Goal: Task Accomplishment & Management: Manage account settings

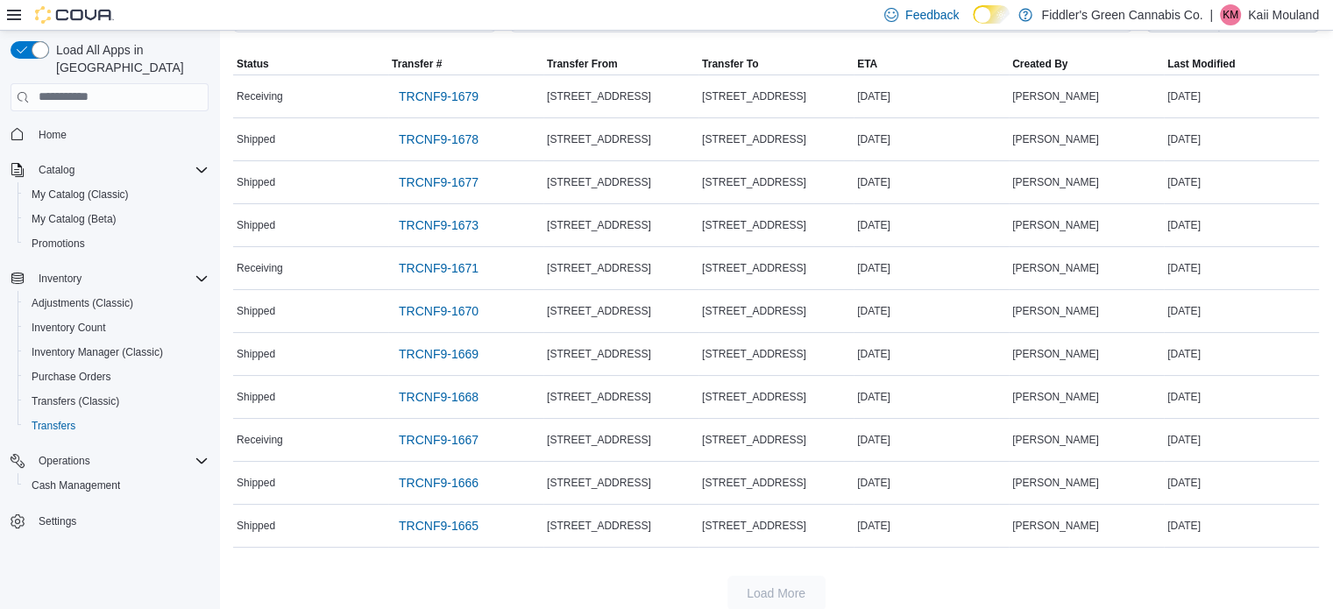
scroll to position [131, 0]
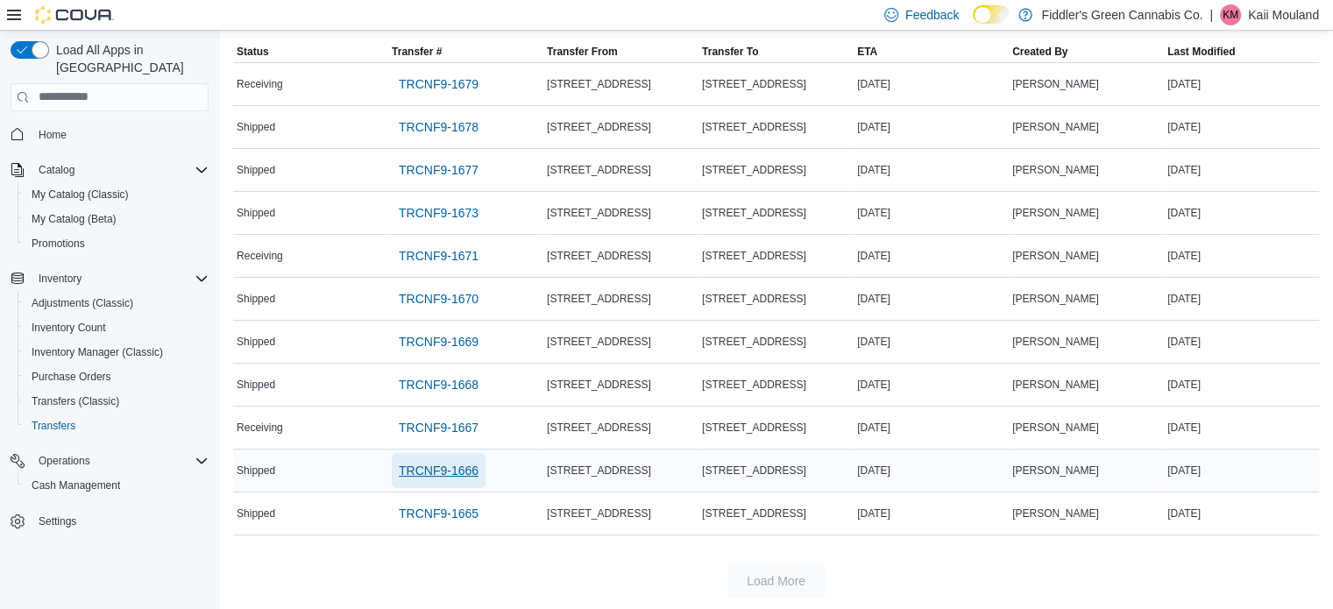
click at [456, 472] on span "TRCNF9-1666" at bounding box center [439, 471] width 80 height 18
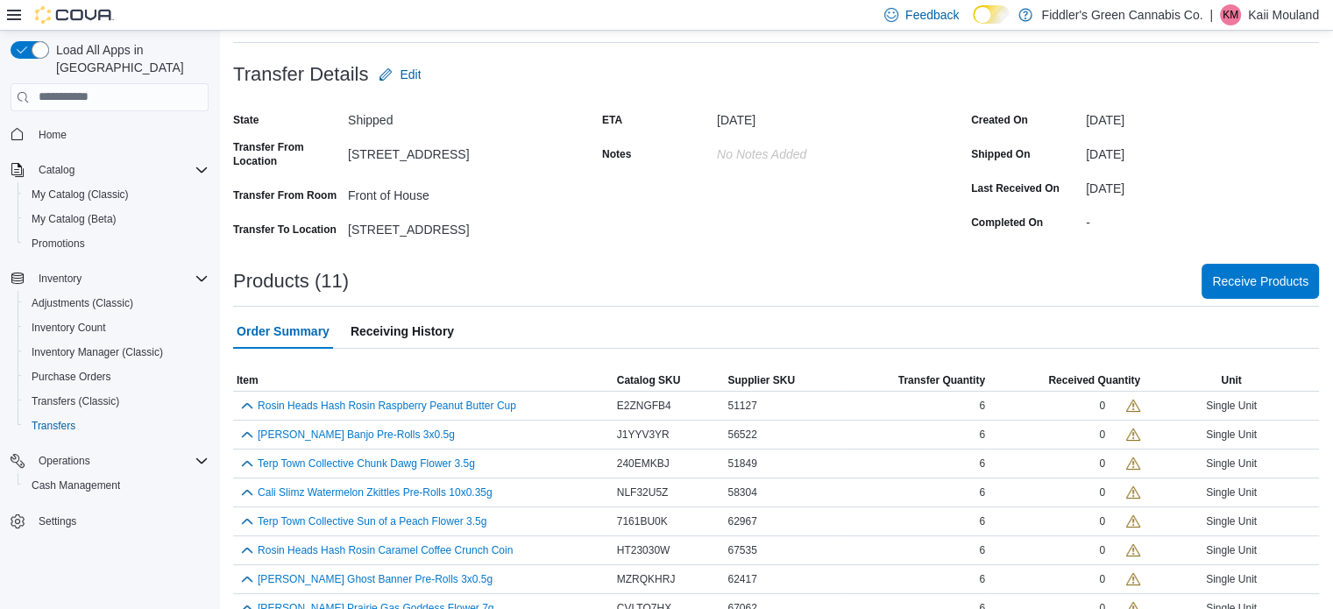
scroll to position [202, 0]
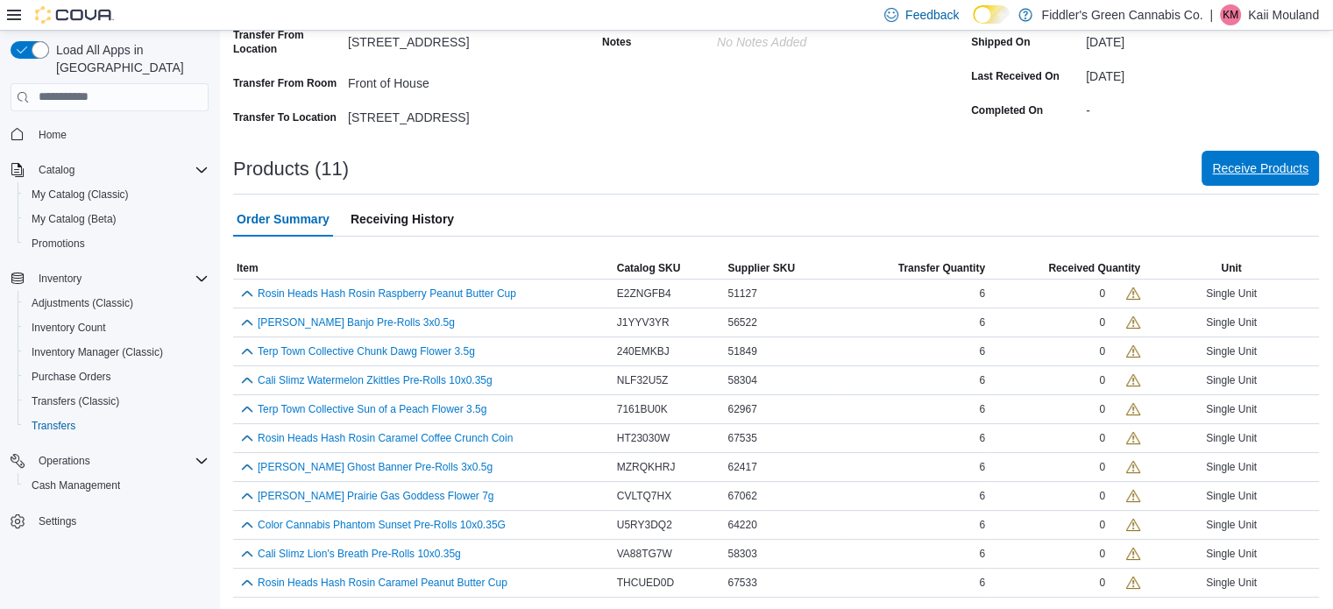
click at [1233, 181] on span "Receive Products" at bounding box center [1260, 168] width 96 height 35
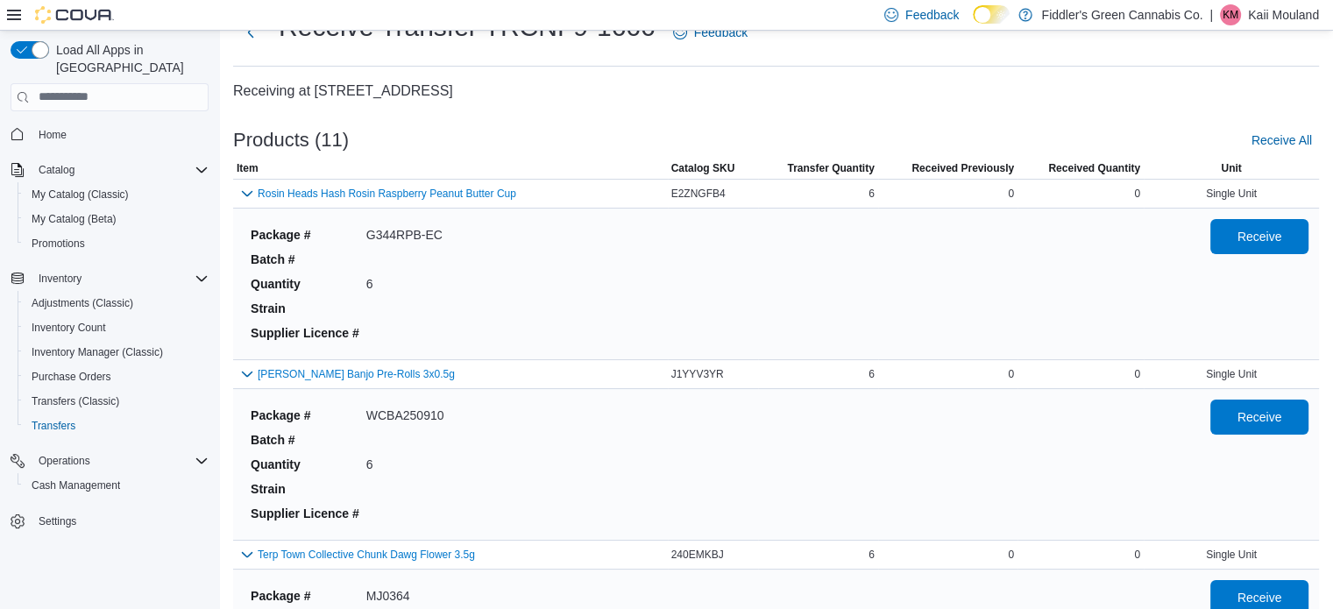
scroll to position [106, 0]
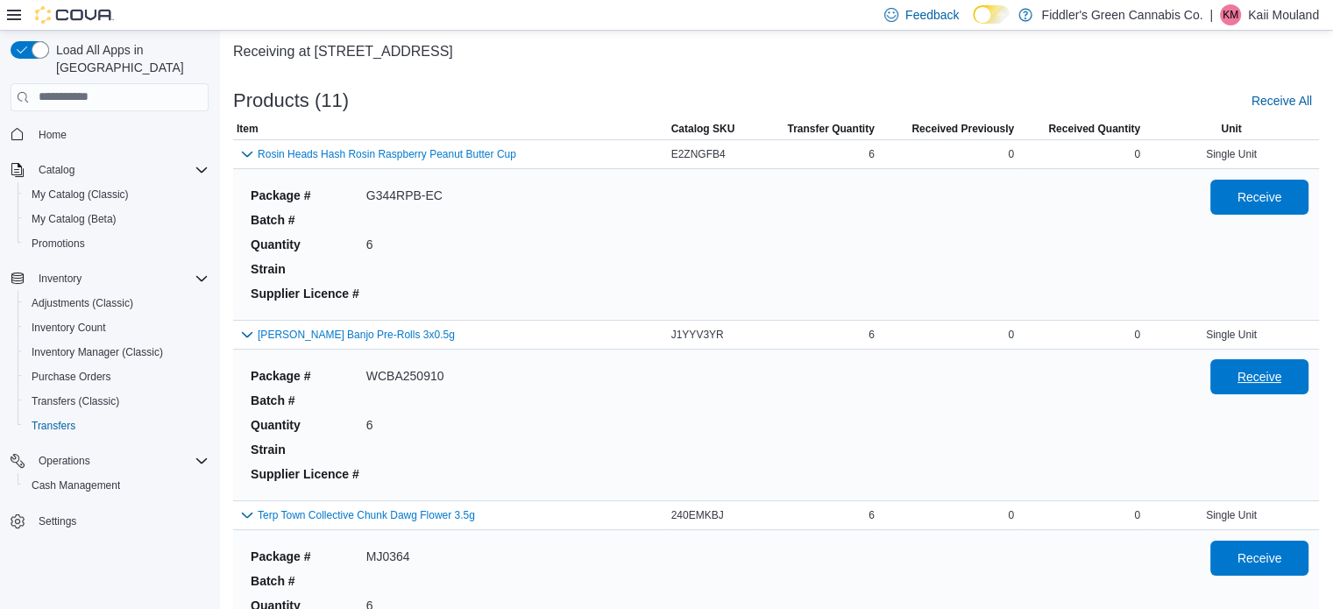
click at [1287, 391] on span "Receive" at bounding box center [1259, 376] width 77 height 35
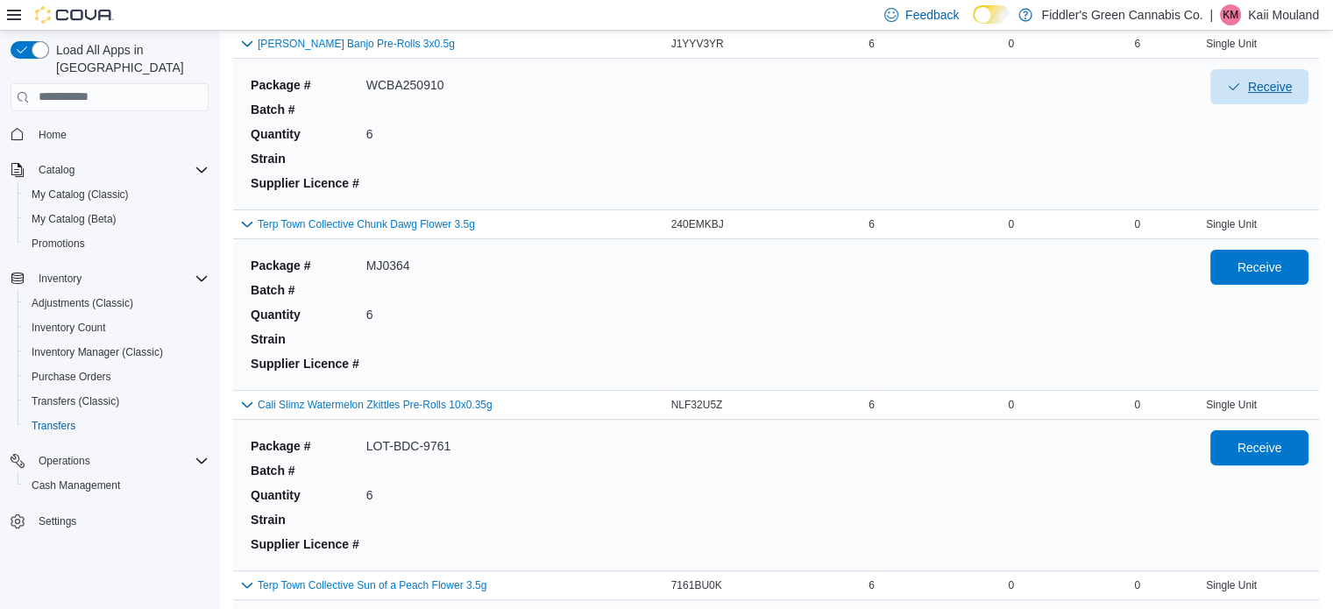
scroll to position [420, 0]
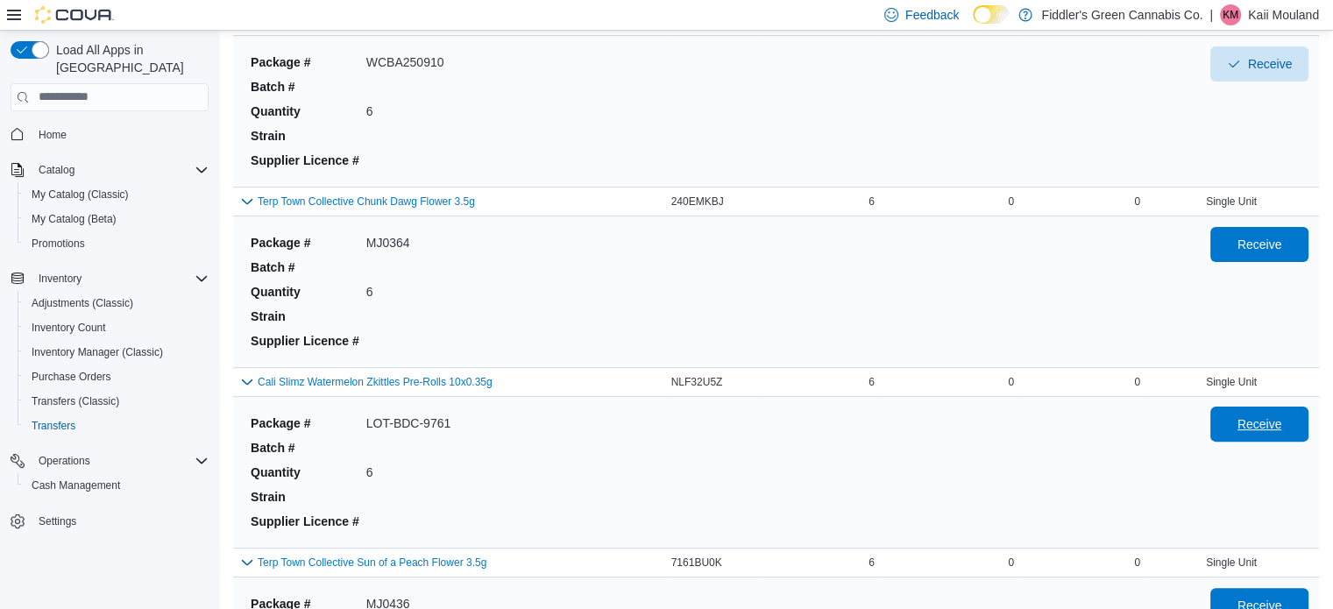
click at [1282, 423] on span "Receive" at bounding box center [1260, 424] width 45 height 18
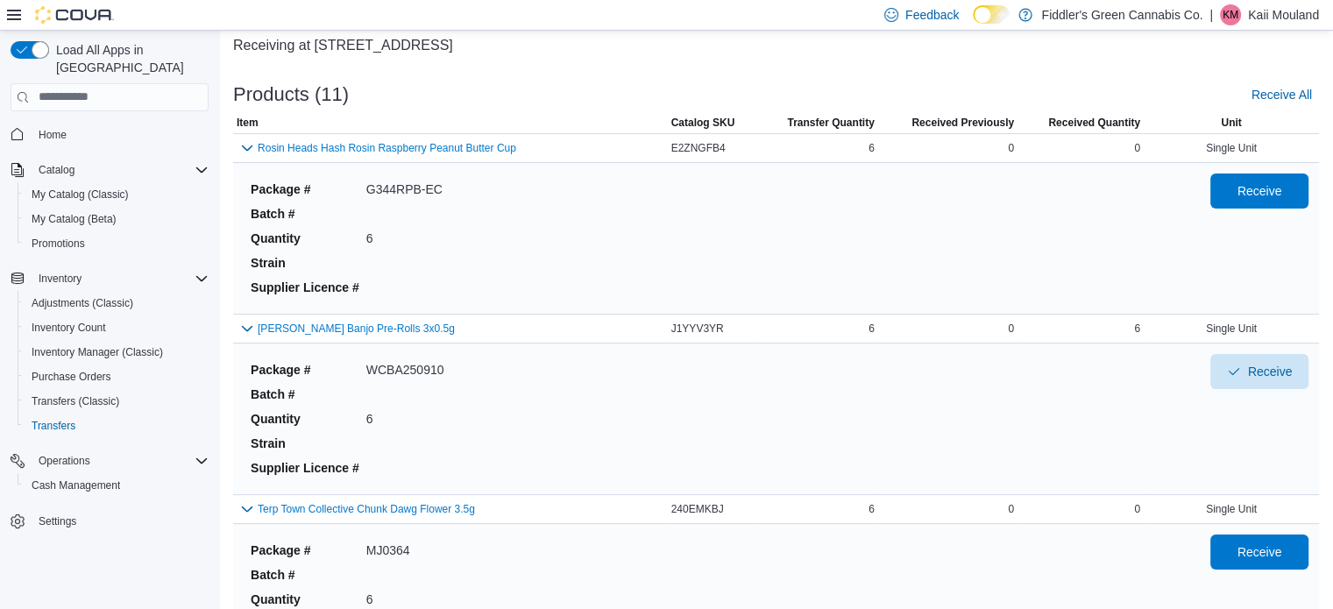
scroll to position [37, 0]
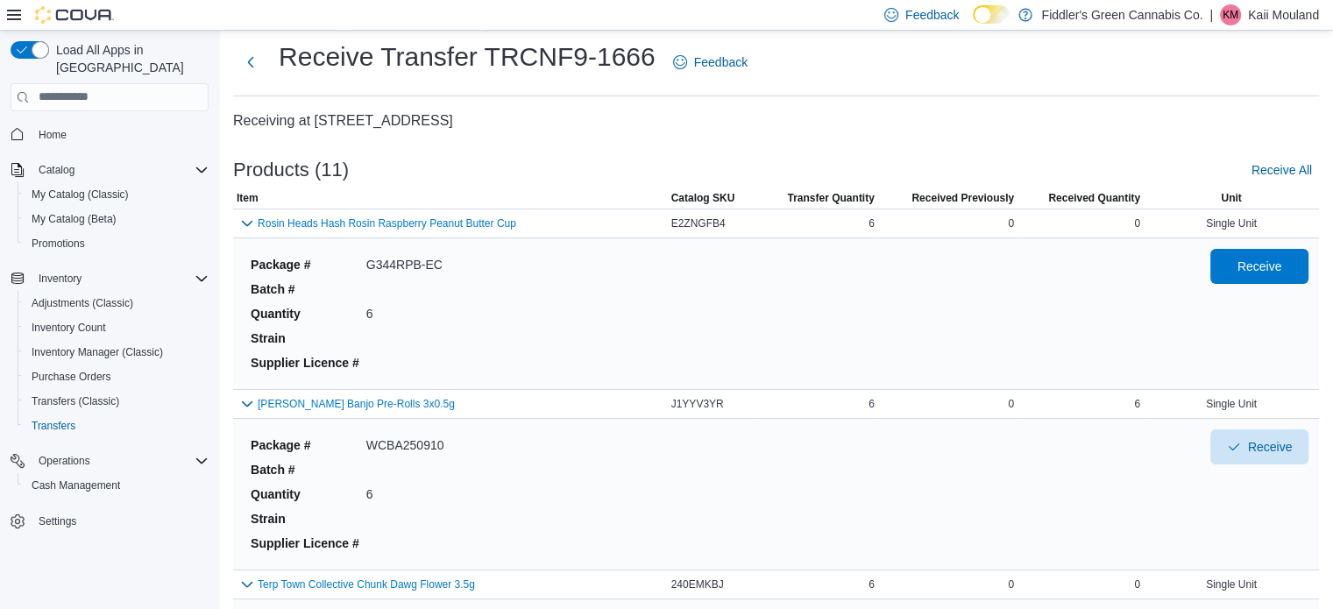
click at [1284, 284] on div "Receive" at bounding box center [1259, 314] width 98 height 130
click at [1295, 256] on span "Receive" at bounding box center [1259, 265] width 77 height 35
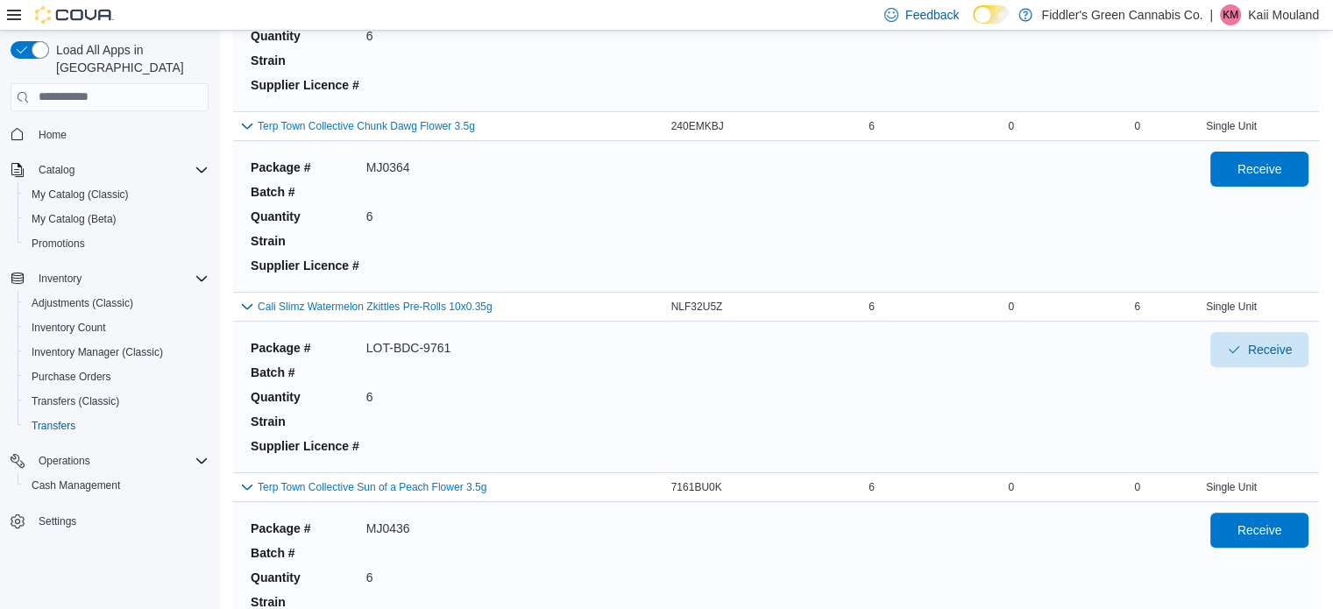
scroll to position [498, 0]
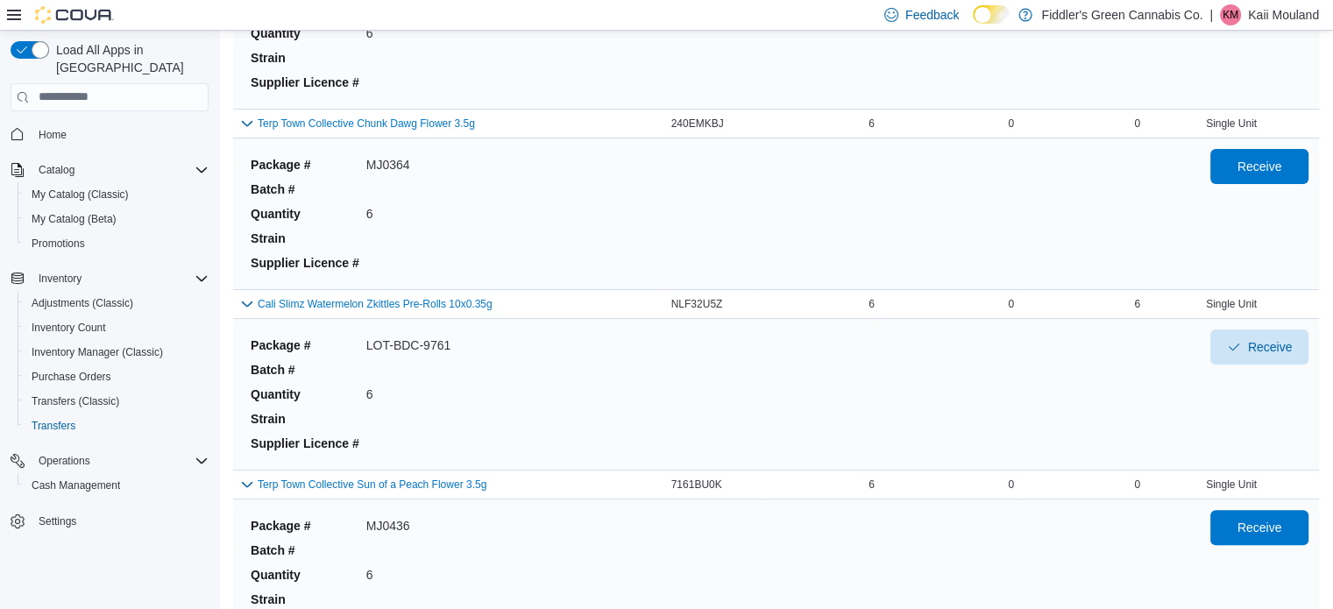
drag, startPoint x: 1303, startPoint y: 166, endPoint x: 937, endPoint y: 250, distance: 375.9
click at [937, 250] on div "Package # MJ0364 Batch # Quantity 6 Strain Supplier Licence #" at bounding box center [717, 214] width 946 height 130
click at [1253, 171] on span "Receive" at bounding box center [1260, 166] width 45 height 18
drag, startPoint x: 1344, startPoint y: 110, endPoint x: 981, endPoint y: 245, distance: 386.9
click at [981, 245] on div "Package # MJ0364 Batch # Quantity 6 Strain Supplier Licence #" at bounding box center [717, 214] width 946 height 130
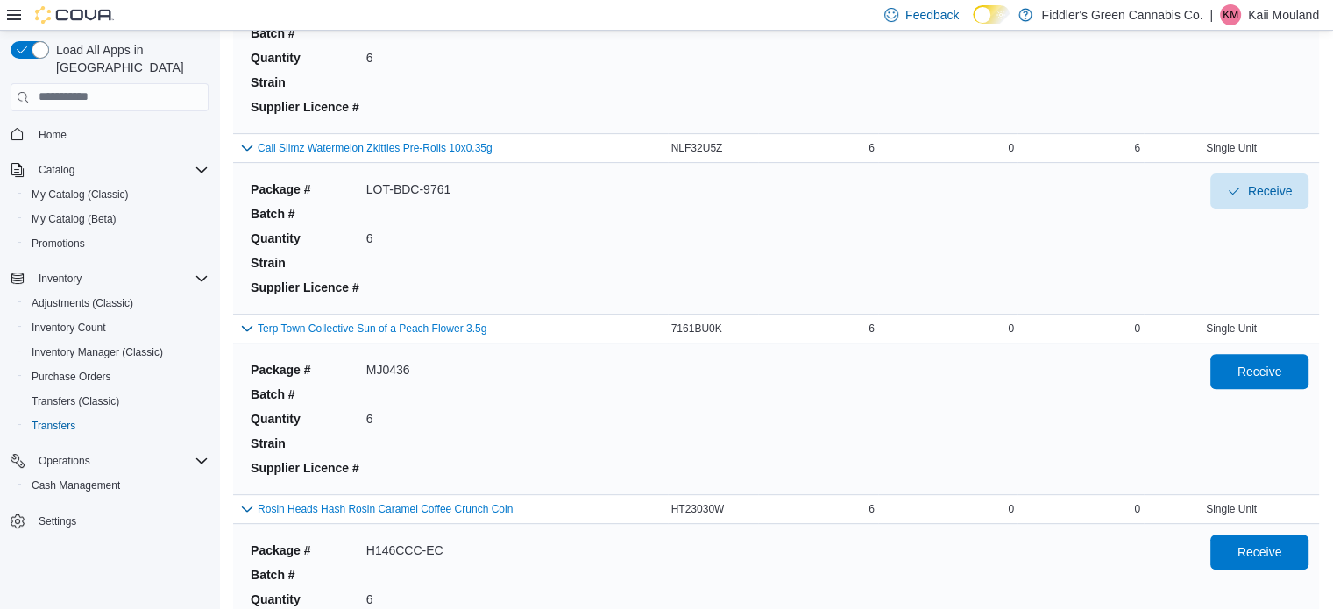
scroll to position [659, 0]
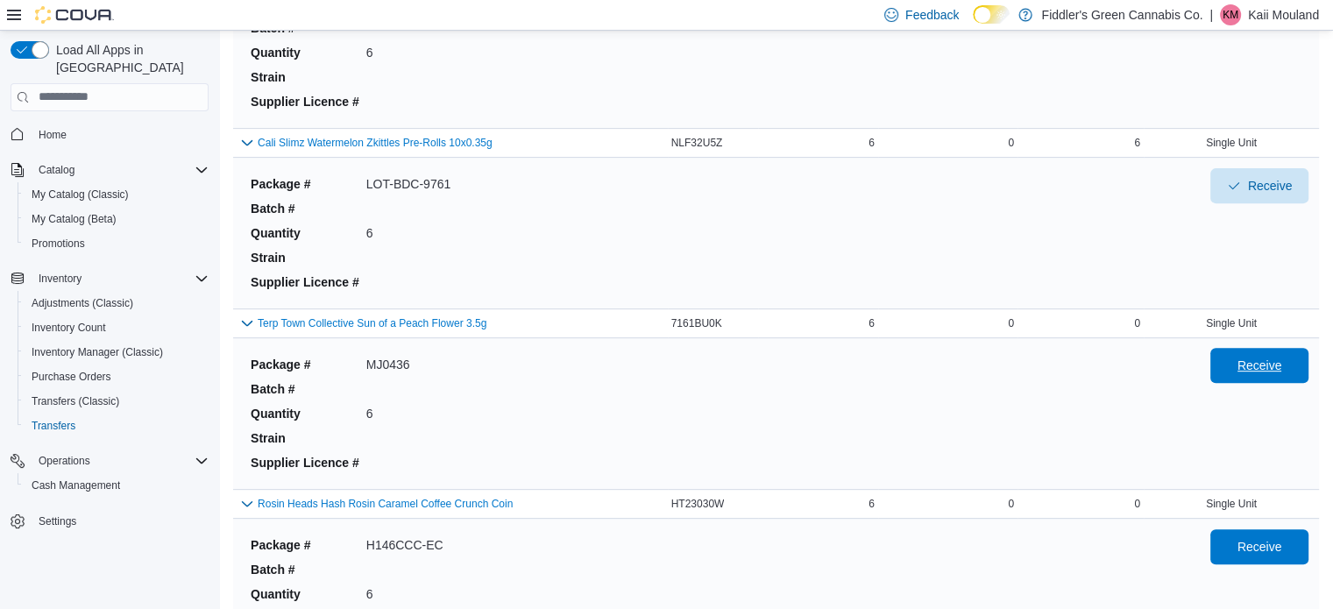
click at [1282, 362] on span "Receive" at bounding box center [1260, 366] width 45 height 18
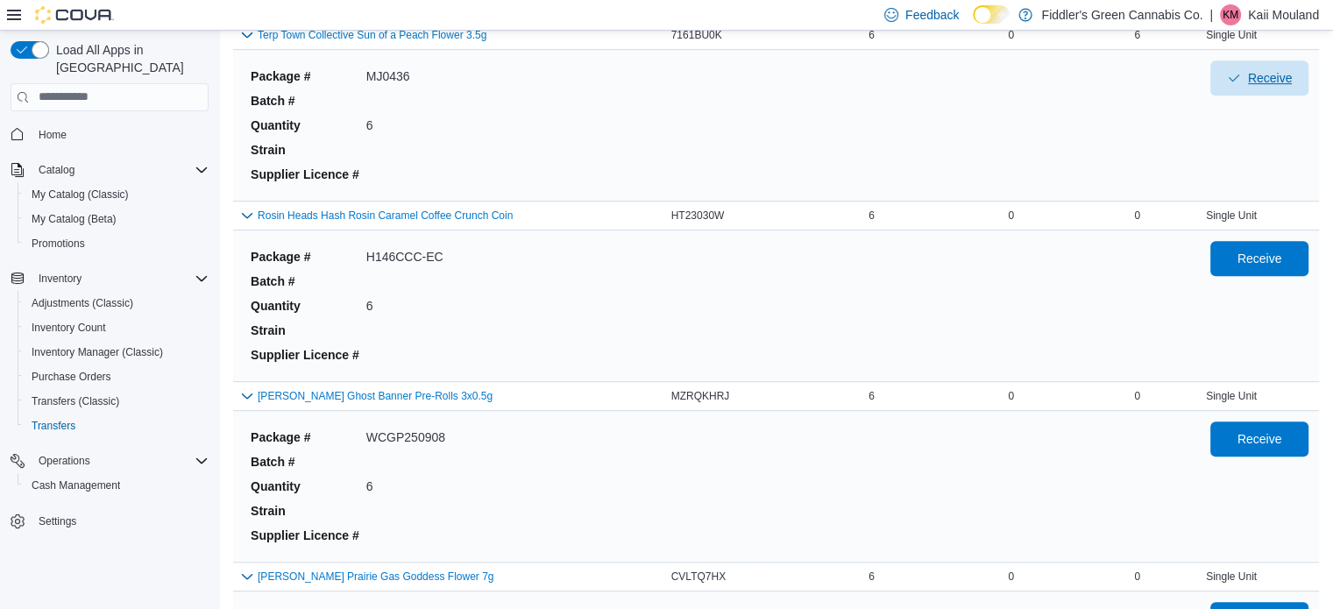
scroll to position [962, 0]
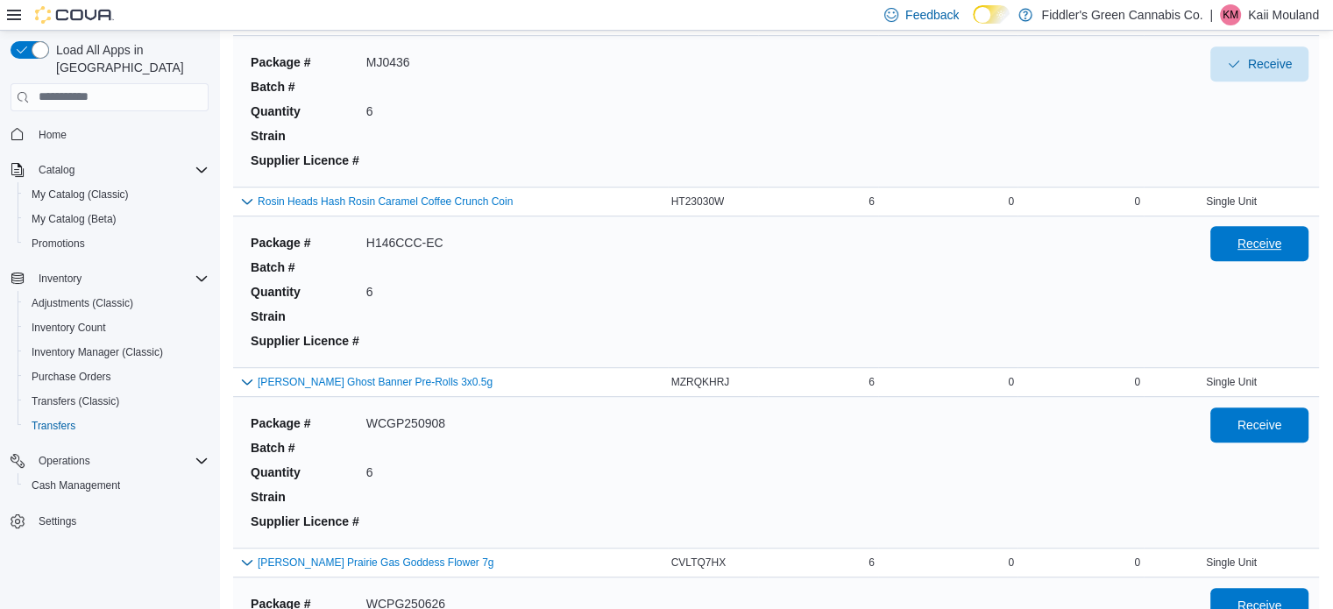
click at [1282, 239] on span "Receive" at bounding box center [1260, 244] width 45 height 18
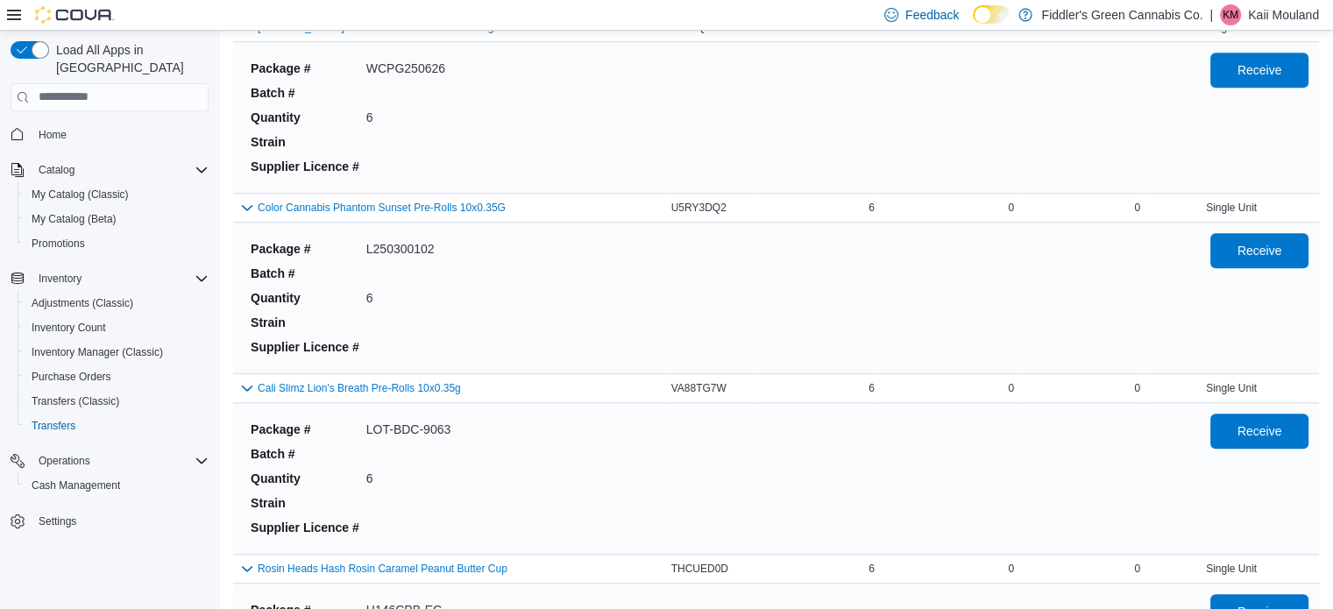
scroll to position [1685, 0]
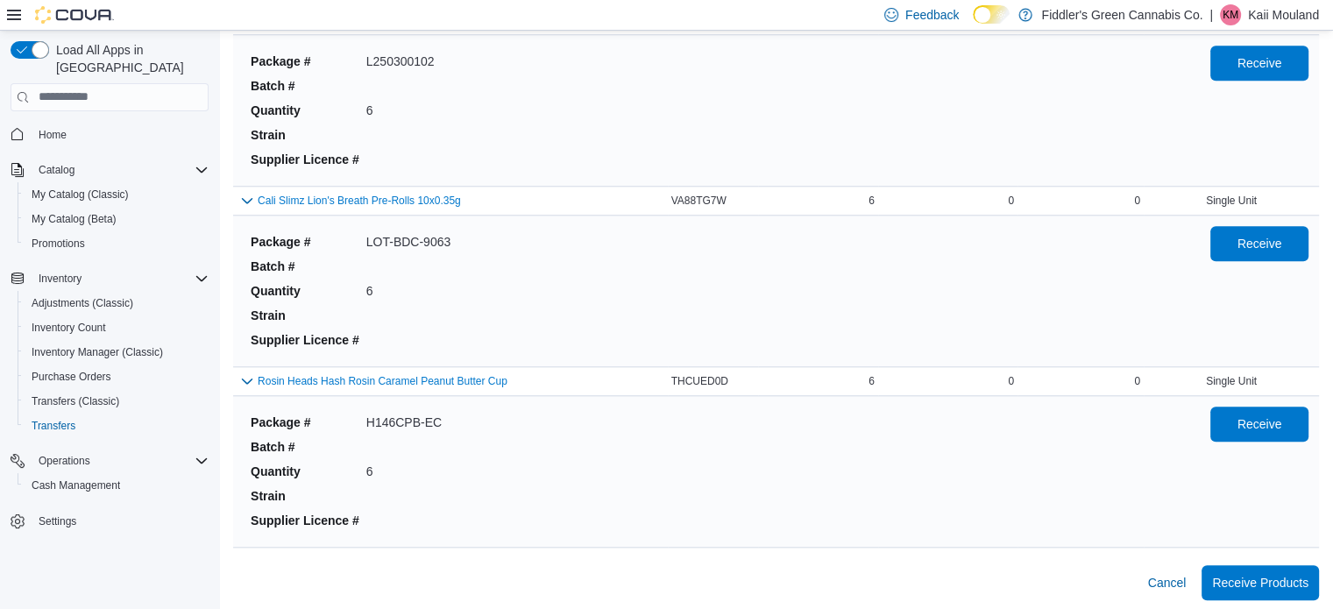
drag, startPoint x: 1345, startPoint y: 488, endPoint x: 970, endPoint y: 472, distance: 375.5
click at [970, 472] on div "Package # H146CPB-EC Batch # Quantity 6 Strain Supplier Licence #" at bounding box center [717, 472] width 946 height 130
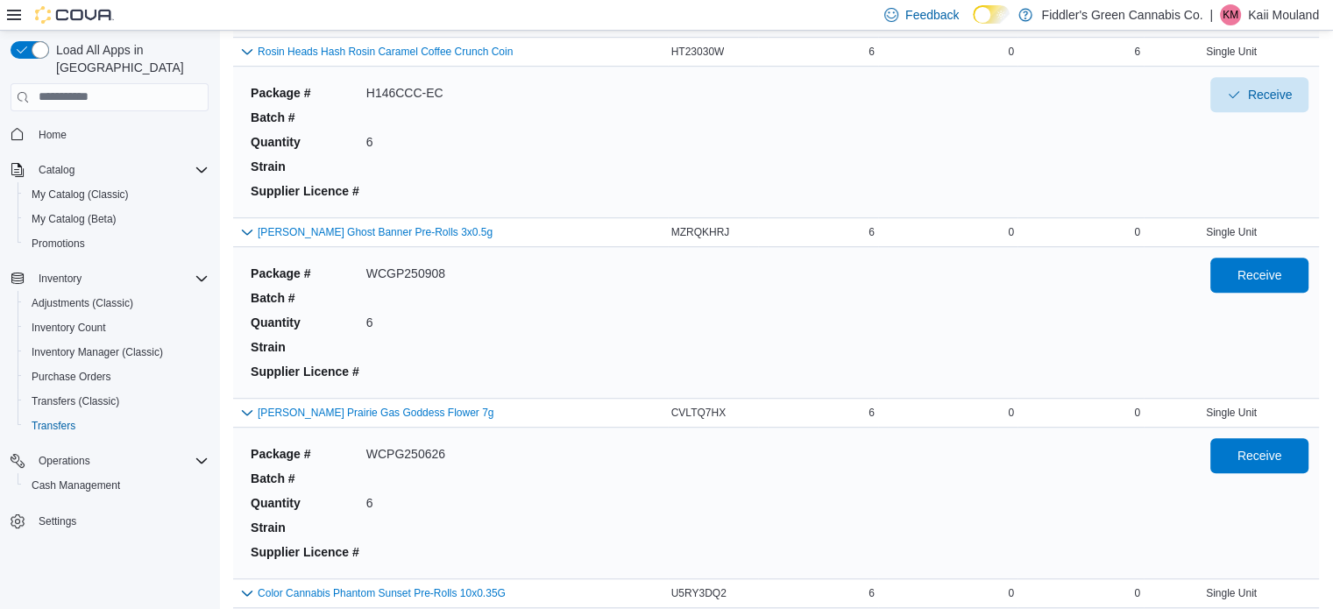
scroll to position [1109, 0]
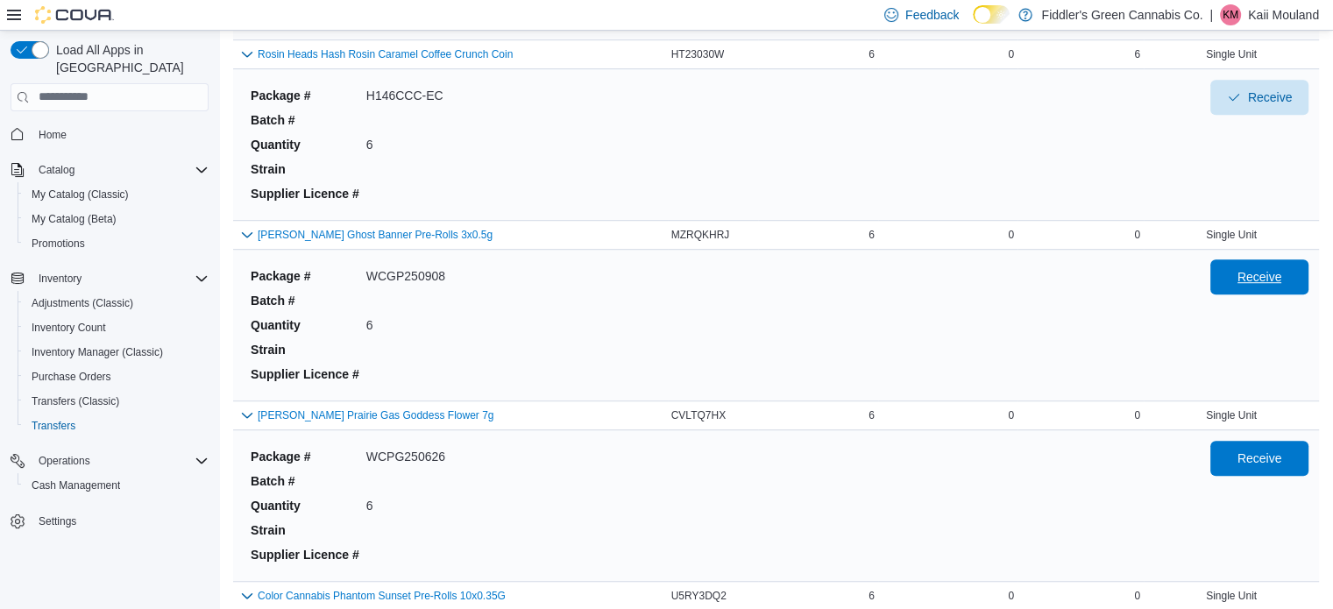
click at [1291, 261] on span "Receive" at bounding box center [1259, 276] width 77 height 35
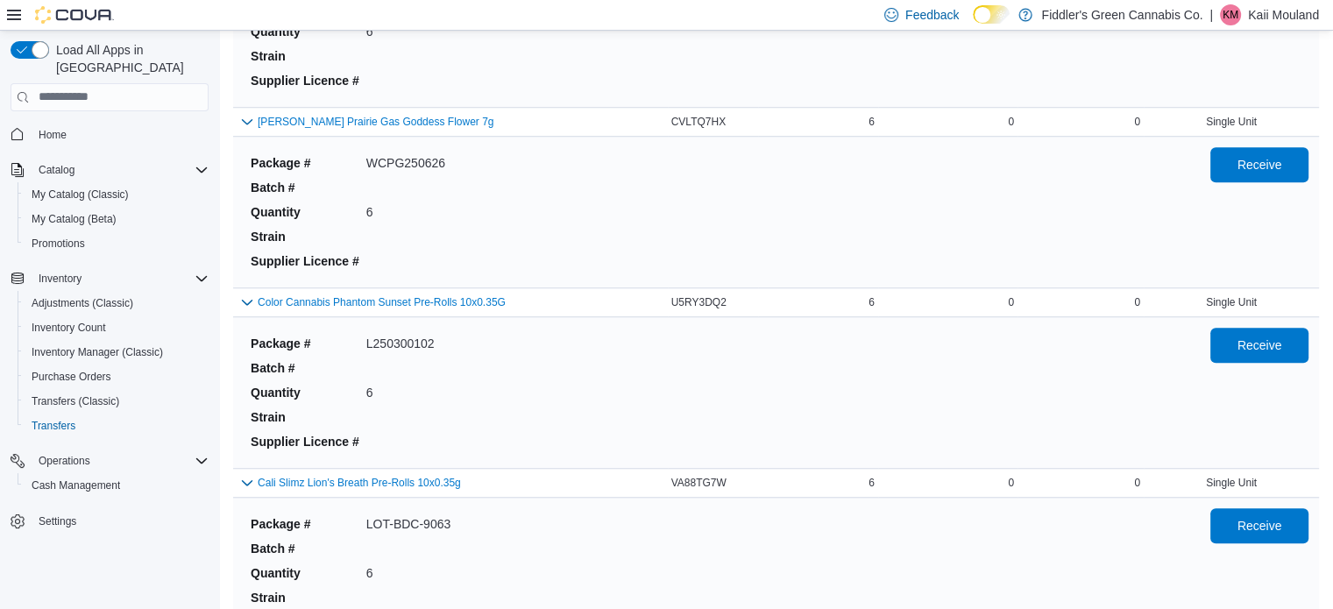
scroll to position [1437, 0]
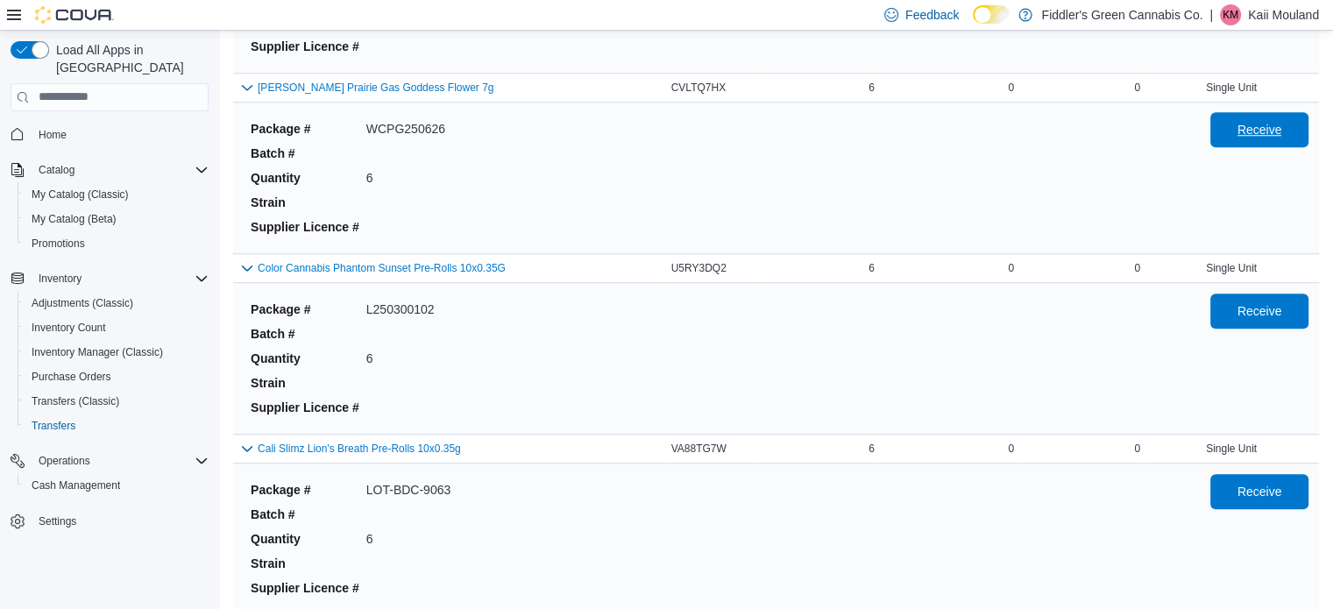
click at [1273, 129] on span "Receive" at bounding box center [1260, 130] width 45 height 18
click at [1309, 308] on button "Receive" at bounding box center [1259, 310] width 98 height 35
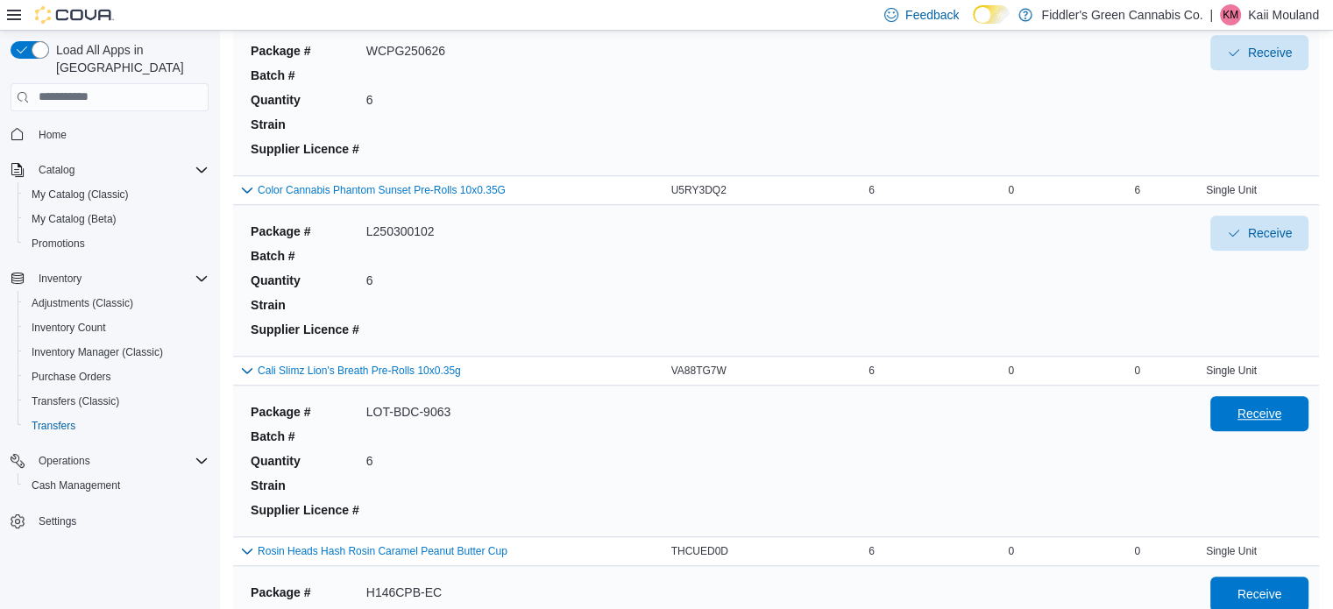
scroll to position [1685, 0]
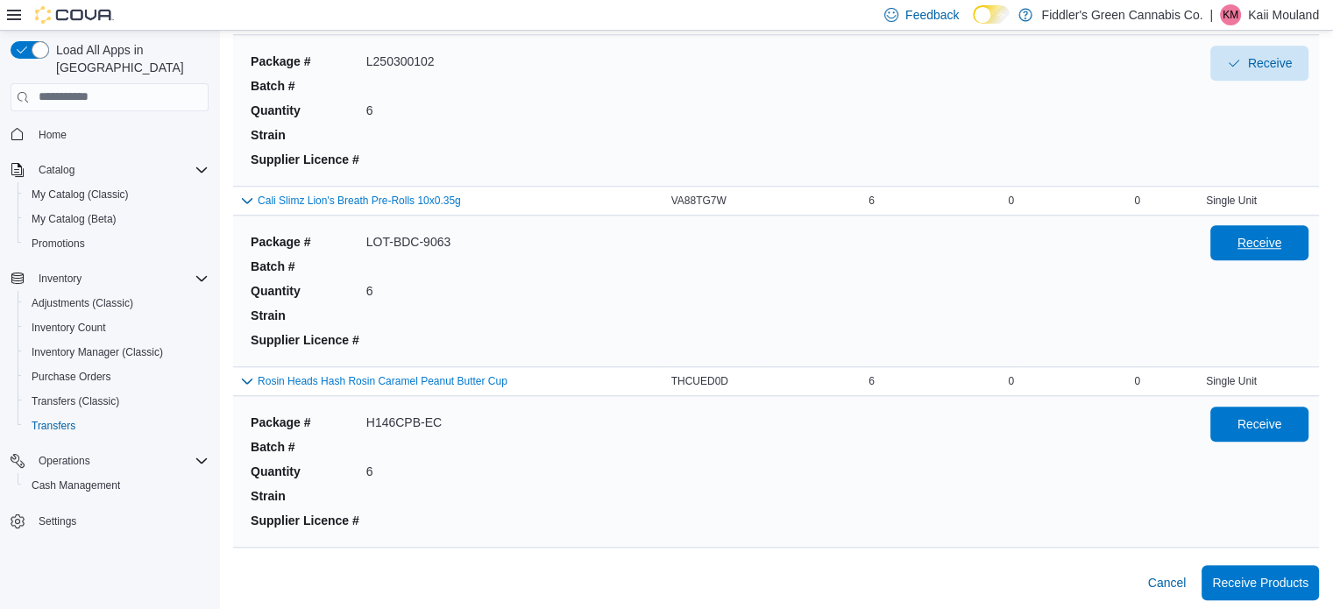
click at [1282, 240] on span "Receive" at bounding box center [1260, 243] width 45 height 18
click at [1298, 421] on span "Receive" at bounding box center [1259, 423] width 77 height 35
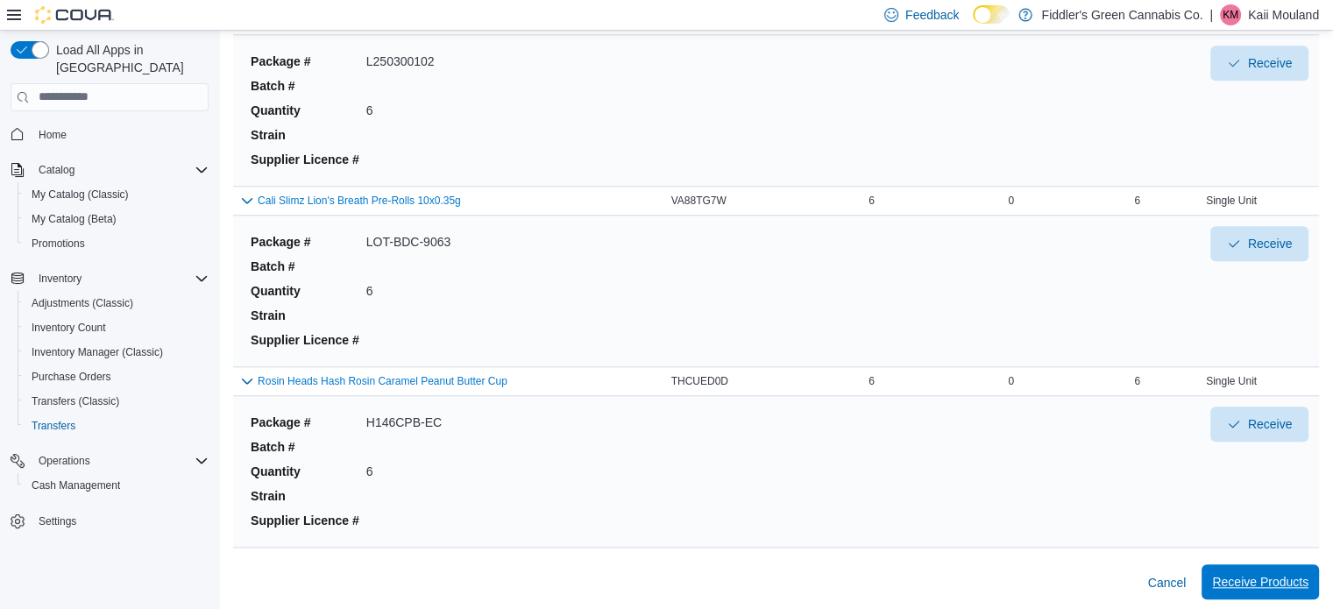
click at [1287, 580] on span "Receive Products" at bounding box center [1260, 582] width 96 height 18
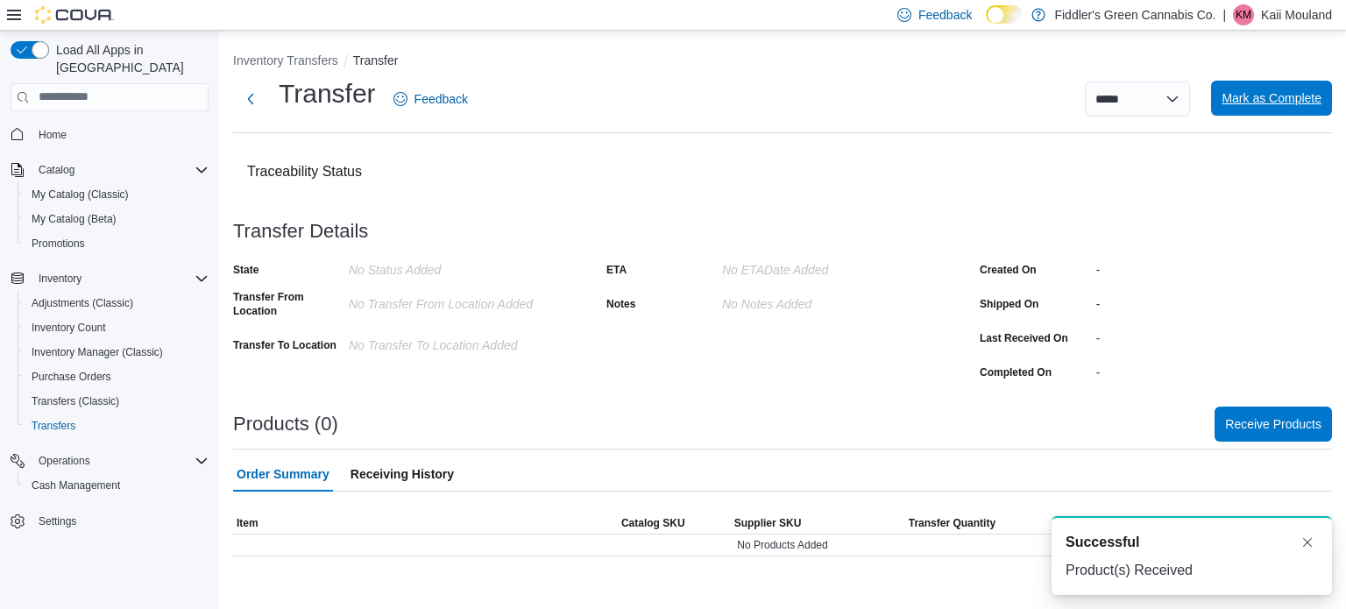
click at [1292, 113] on span "Mark as Complete" at bounding box center [1272, 98] width 100 height 35
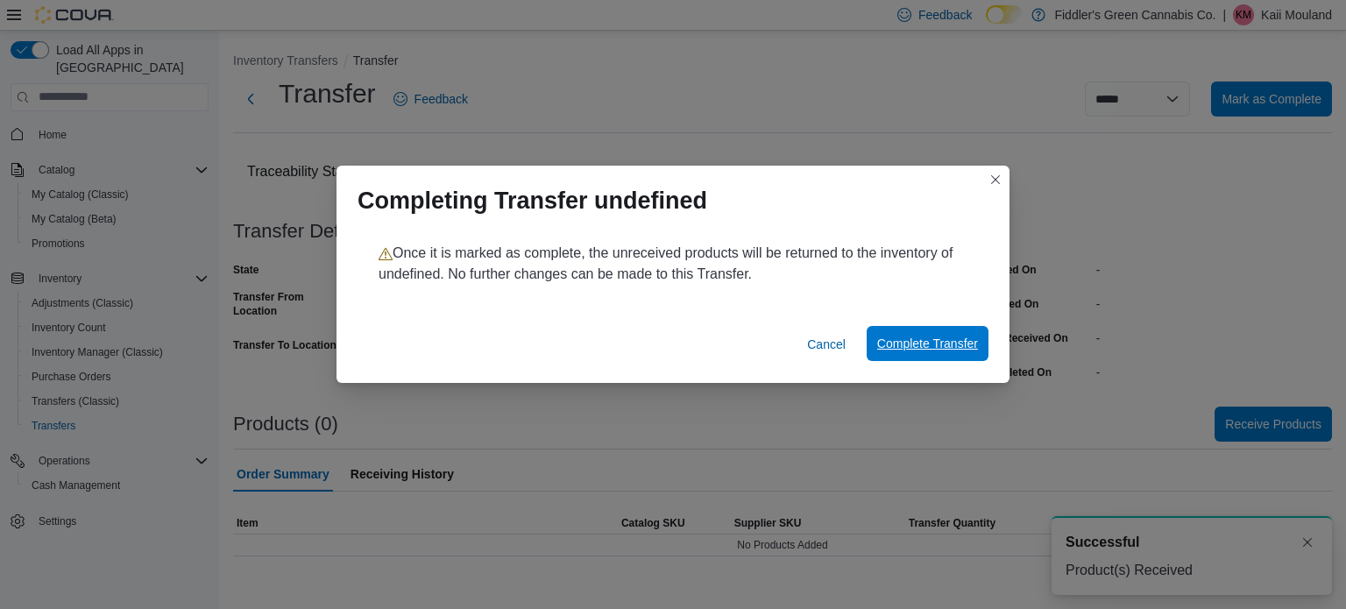
click at [922, 349] on span "Complete Transfer" at bounding box center [927, 344] width 101 height 18
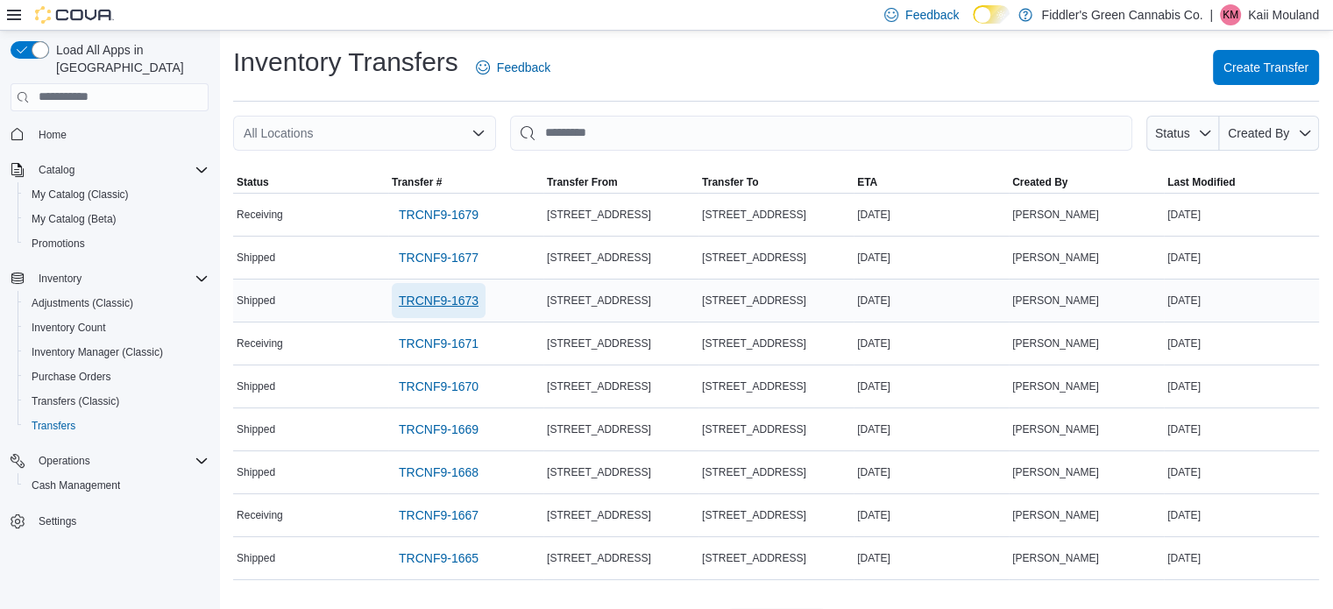
click at [473, 298] on span "TRCNF9-1673" at bounding box center [439, 301] width 80 height 18
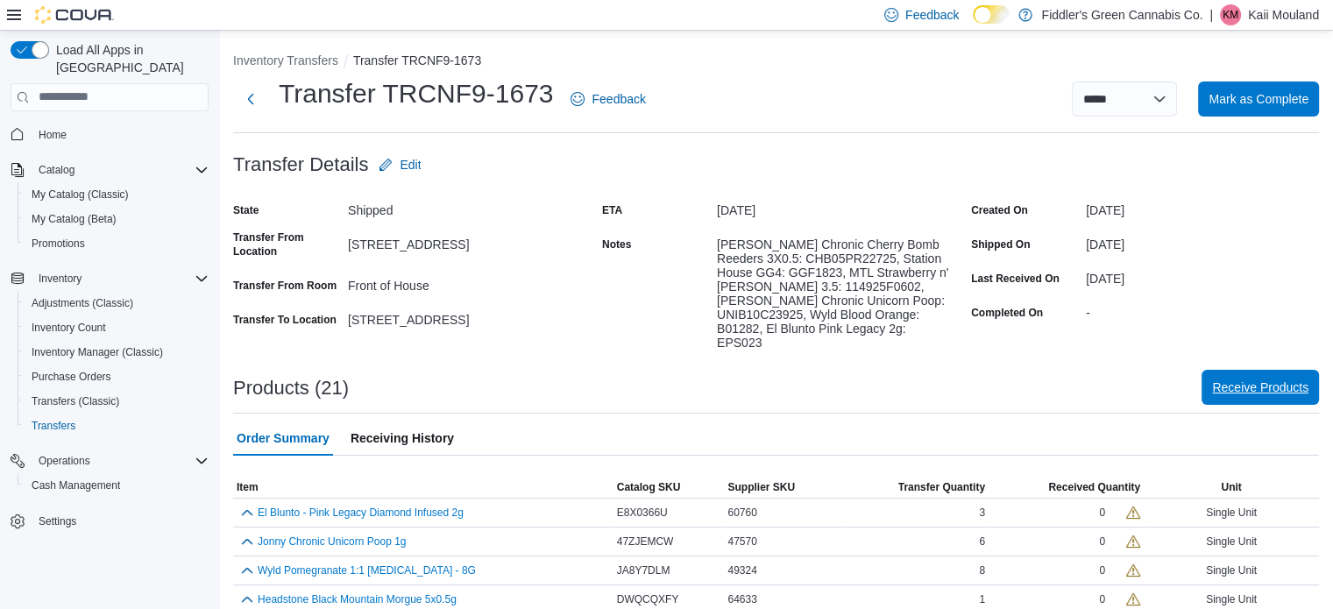
click at [1275, 385] on span "Receive Products" at bounding box center [1260, 387] width 96 height 35
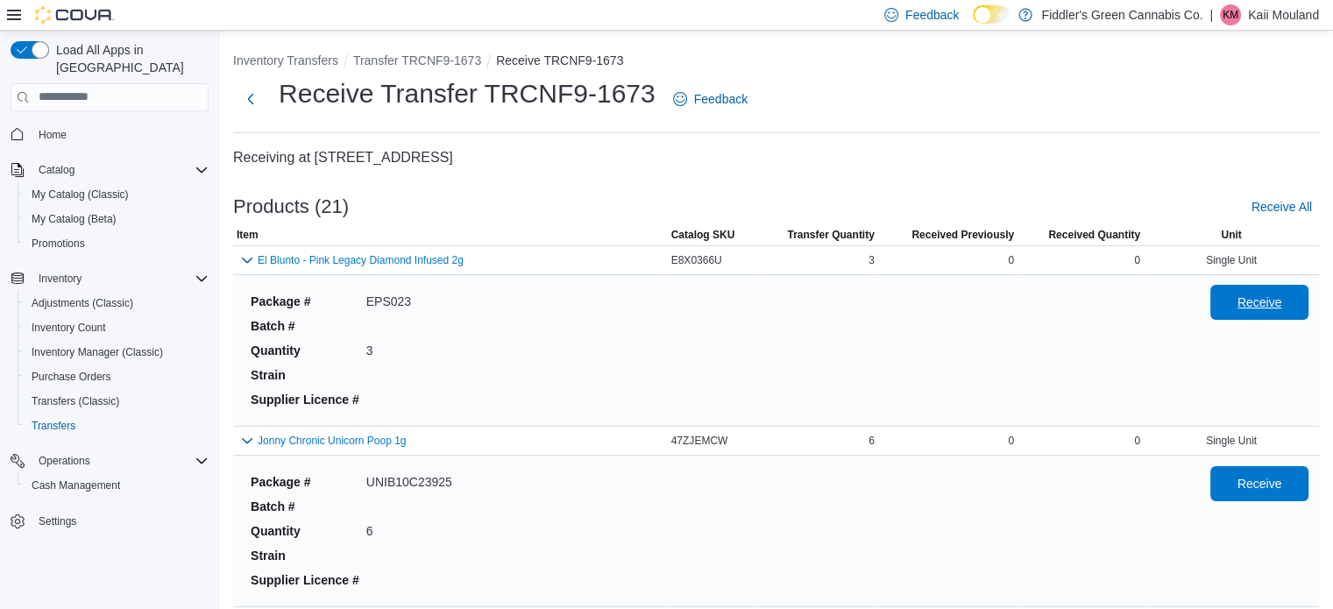
click at [1282, 306] on span "Receive" at bounding box center [1260, 303] width 45 height 18
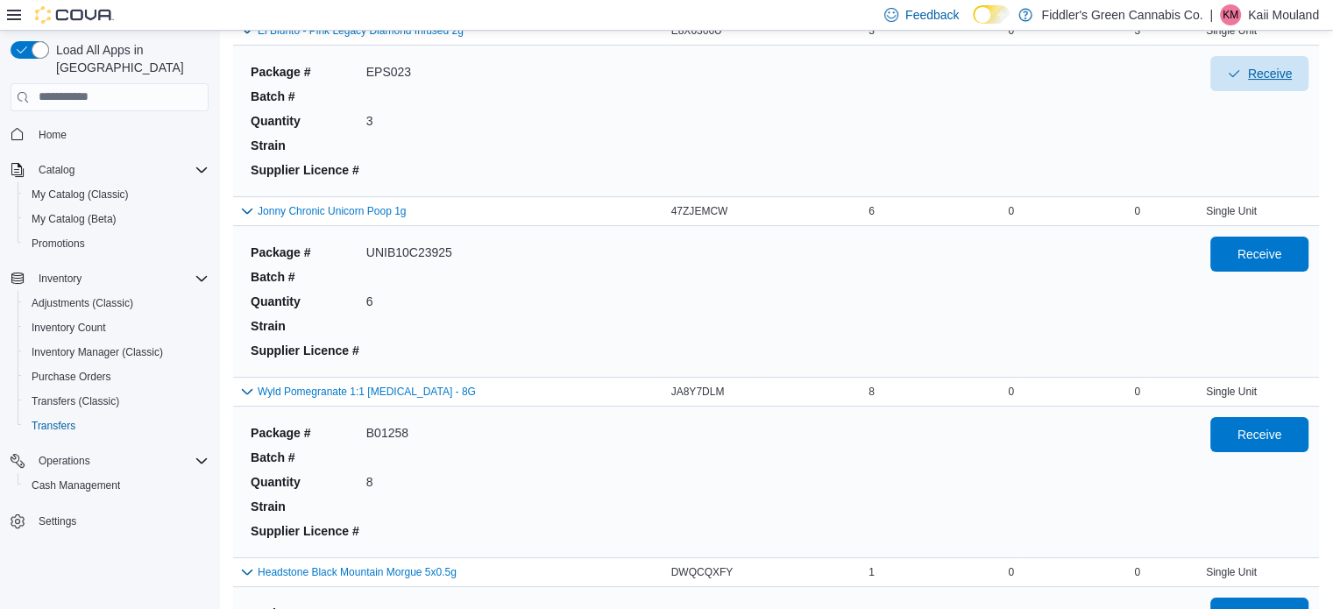
scroll to position [235, 0]
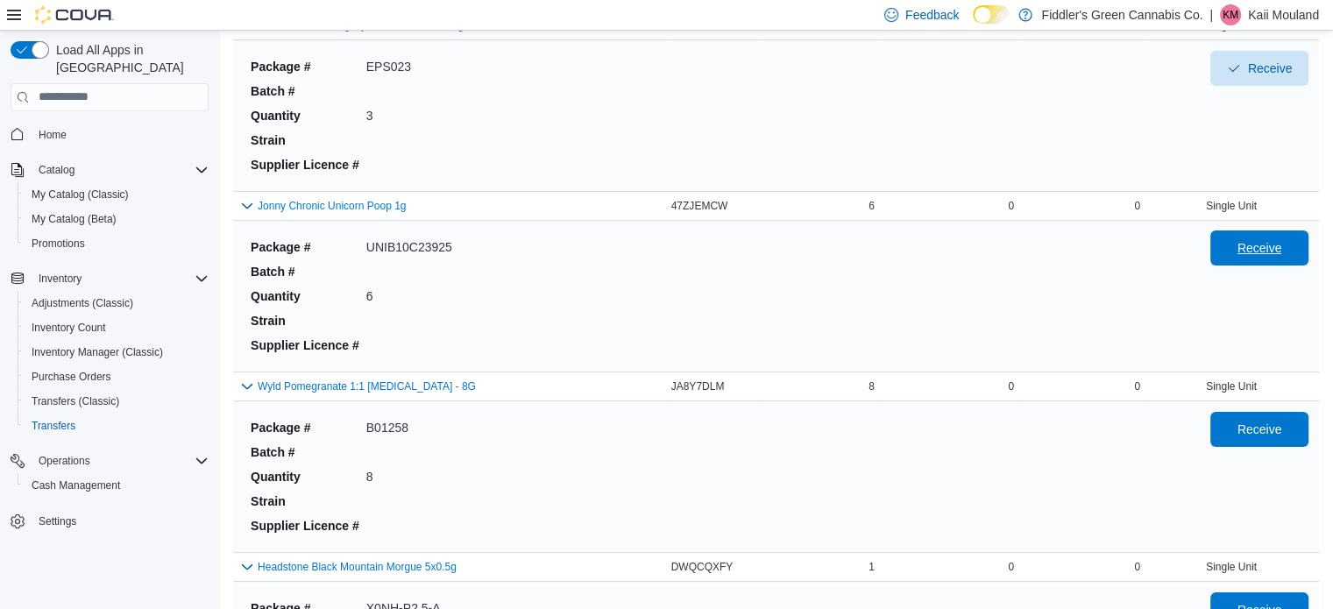
click at [1282, 248] on span "Receive" at bounding box center [1260, 248] width 45 height 18
click at [1269, 414] on span "Receive" at bounding box center [1259, 428] width 77 height 35
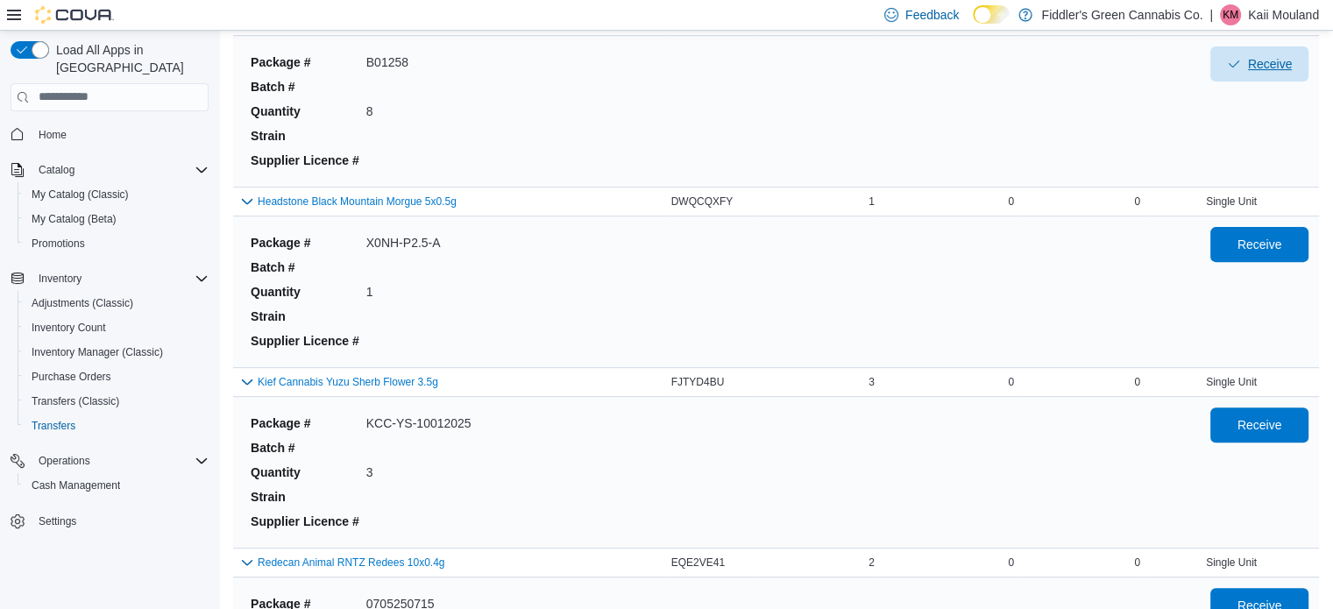
scroll to position [610, 0]
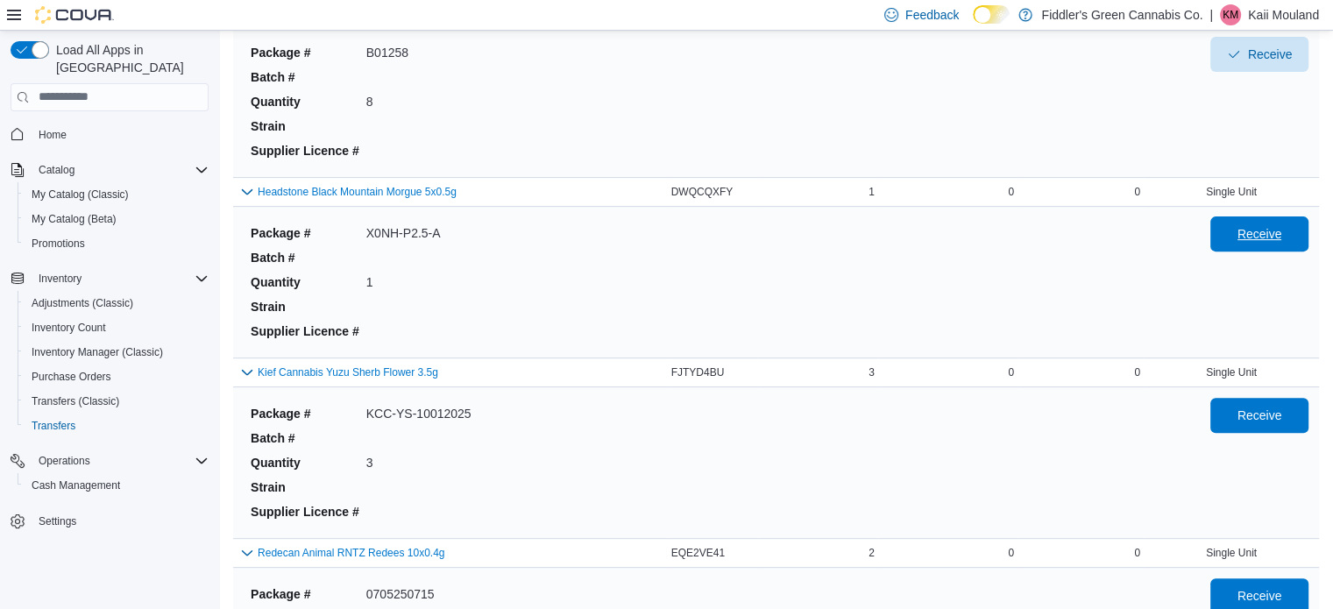
click at [1282, 238] on span "Receive" at bounding box center [1260, 234] width 45 height 18
drag, startPoint x: 1292, startPoint y: 417, endPoint x: 1314, endPoint y: 419, distance: 22.0
click at [1309, 419] on button "Receive" at bounding box center [1259, 414] width 98 height 35
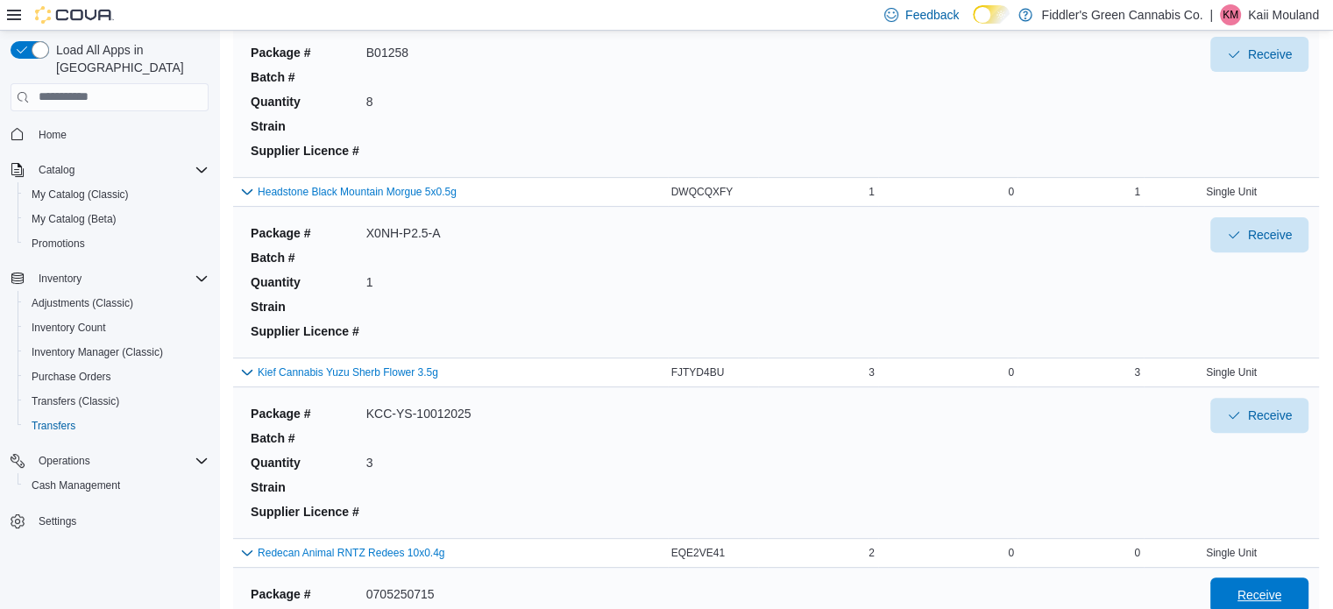
drag, startPoint x: 1278, startPoint y: 588, endPoint x: 1304, endPoint y: 602, distance: 29.8
click at [1298, 602] on span "Receive" at bounding box center [1259, 595] width 77 height 35
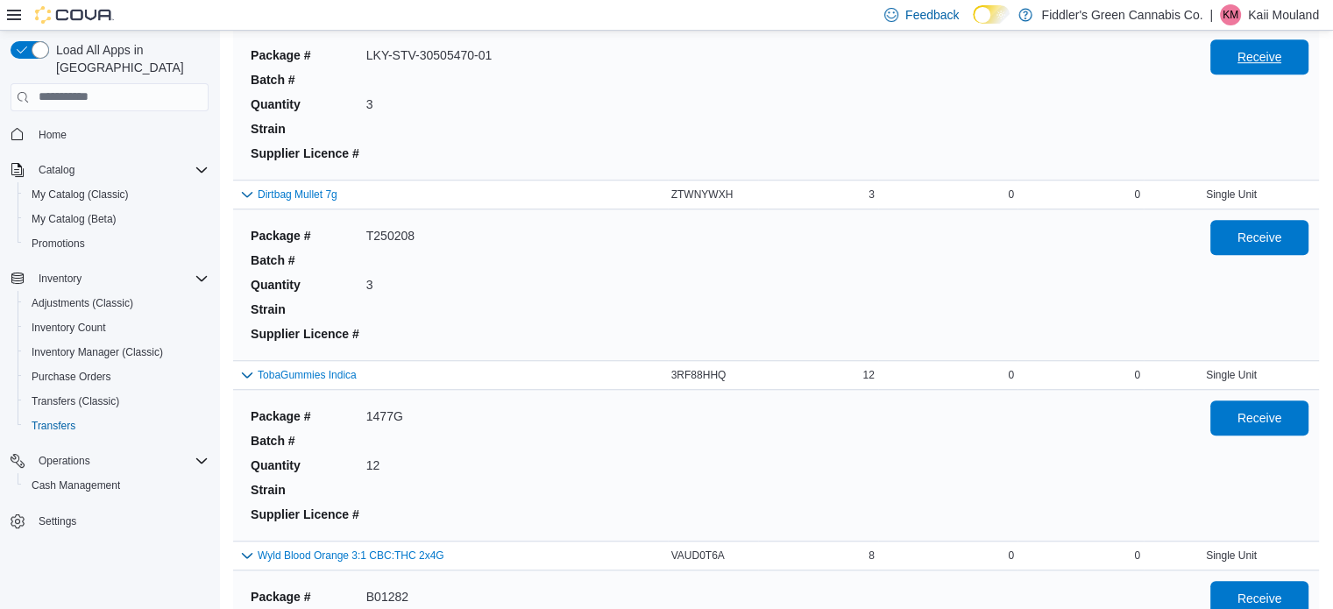
scroll to position [1370, 0]
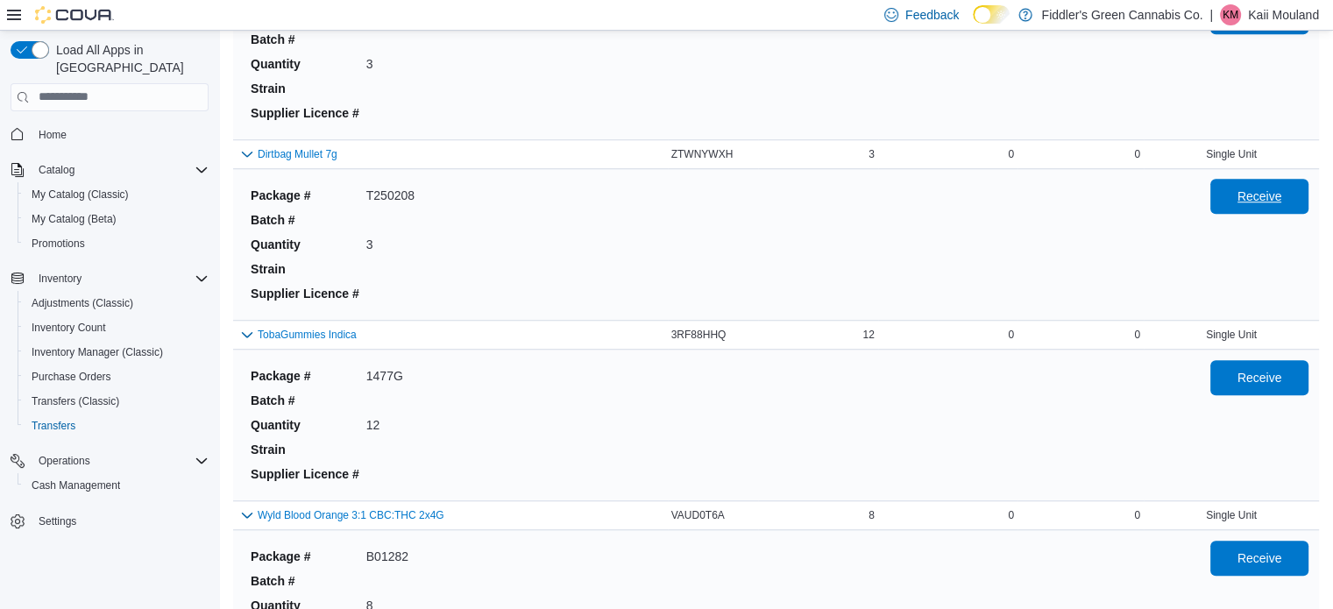
click at [1282, 199] on span "Receive" at bounding box center [1260, 197] width 45 height 18
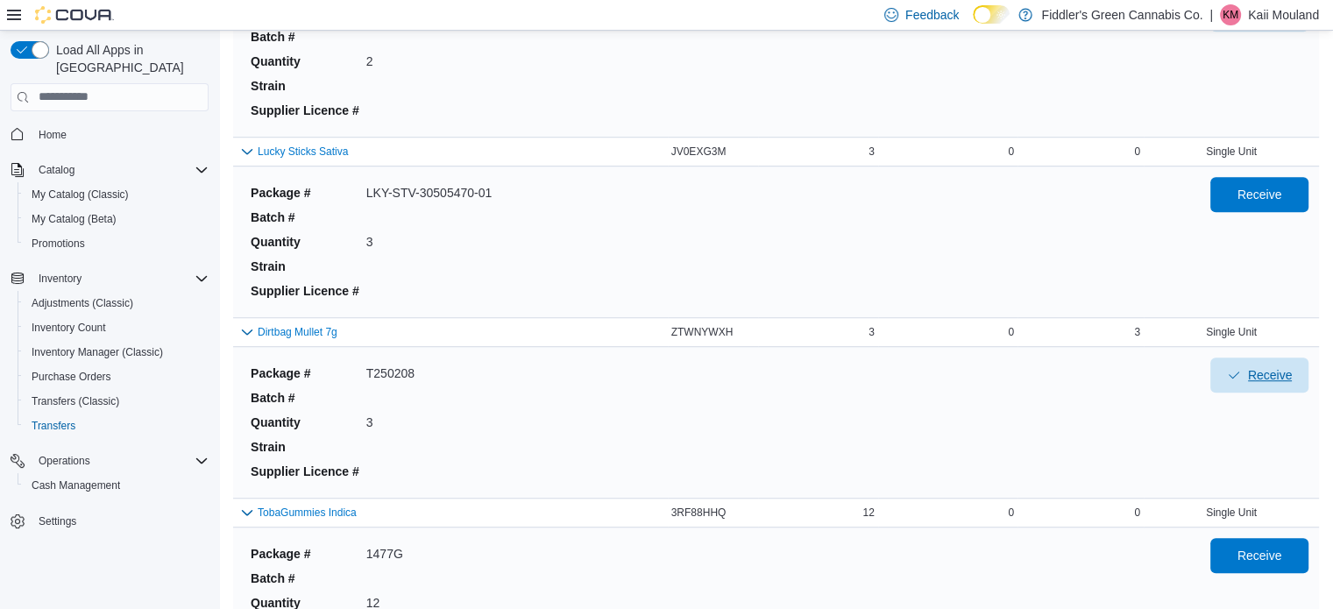
scroll to position [1118, 0]
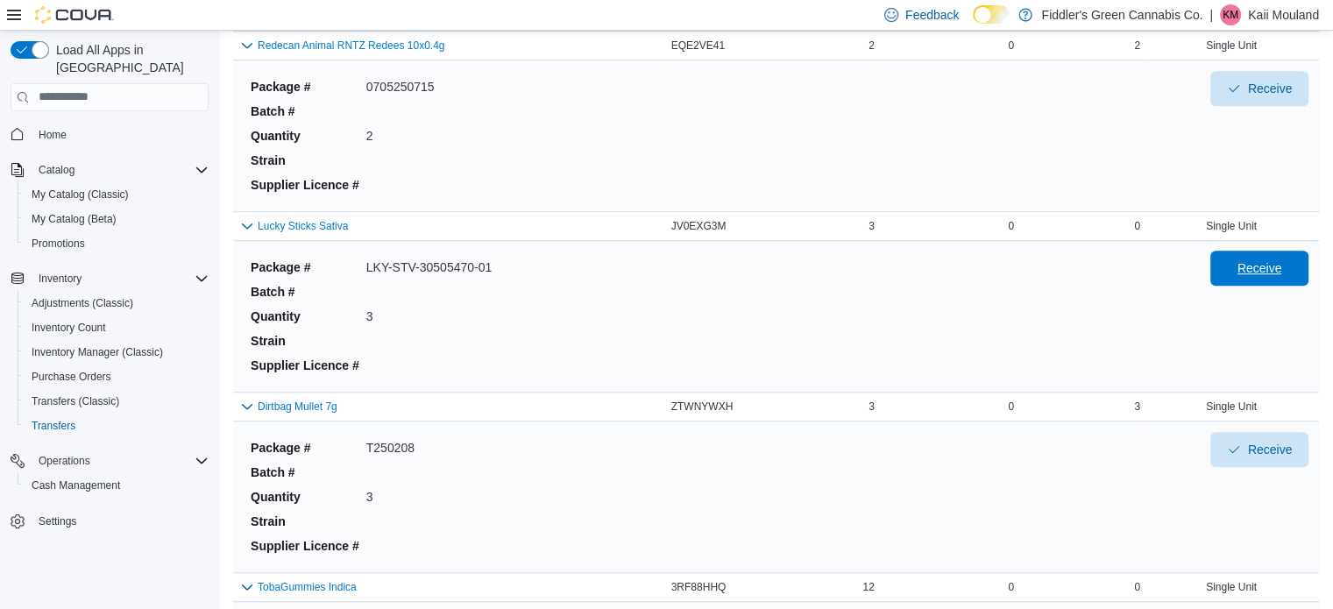
click at [1282, 263] on span "Receive" at bounding box center [1260, 268] width 45 height 18
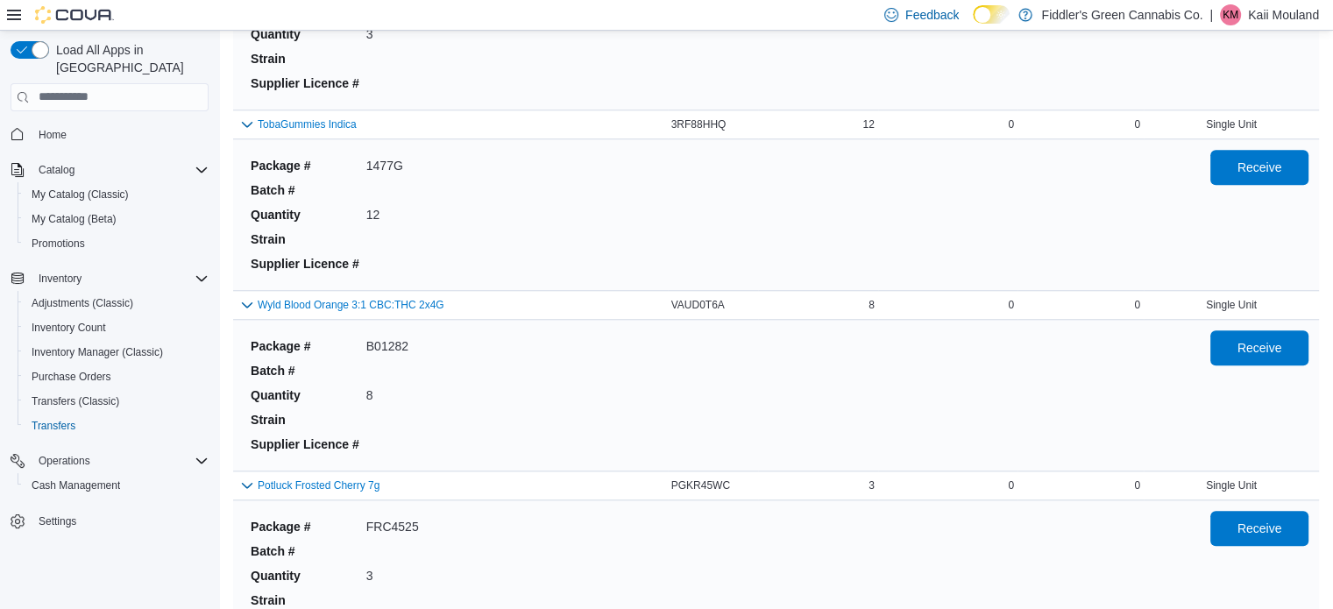
scroll to position [1575, 0]
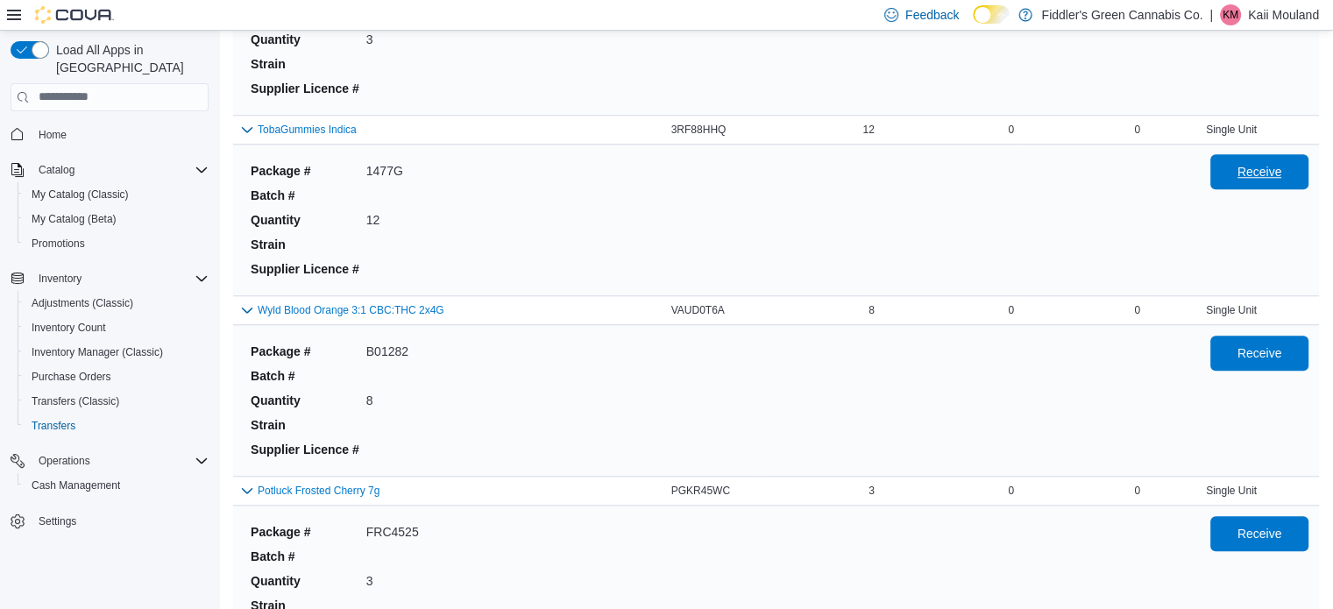
click at [1298, 181] on span "Receive" at bounding box center [1259, 171] width 77 height 35
click at [1279, 351] on span "Receive" at bounding box center [1260, 353] width 45 height 18
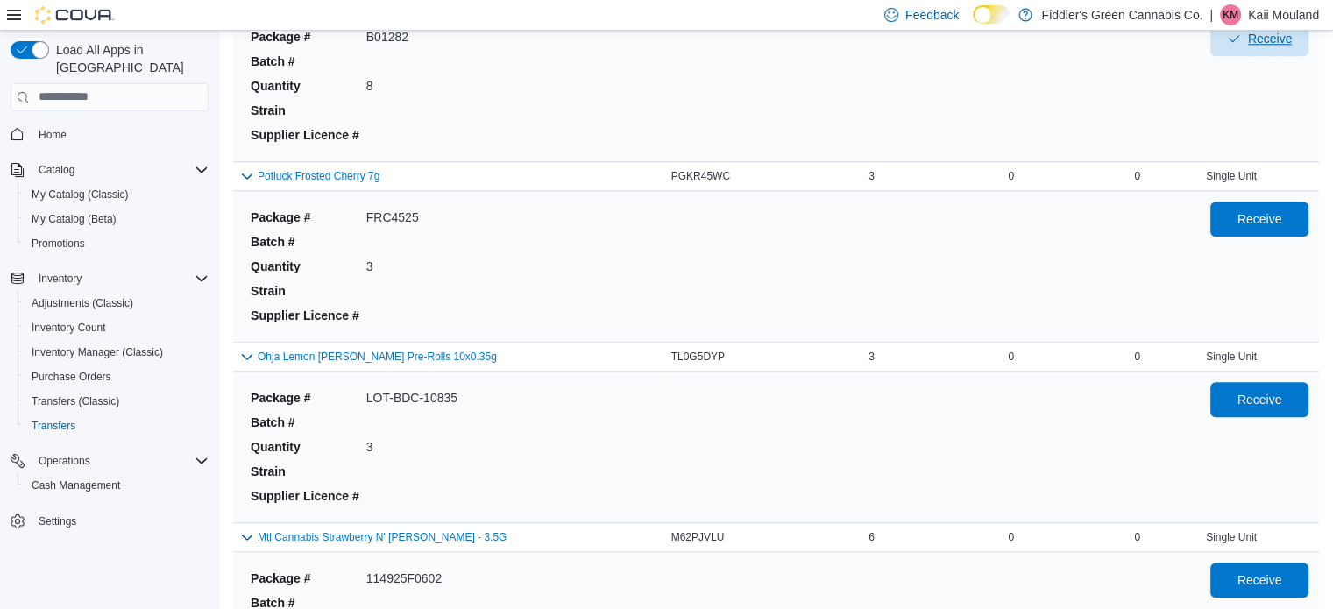
scroll to position [1870, 0]
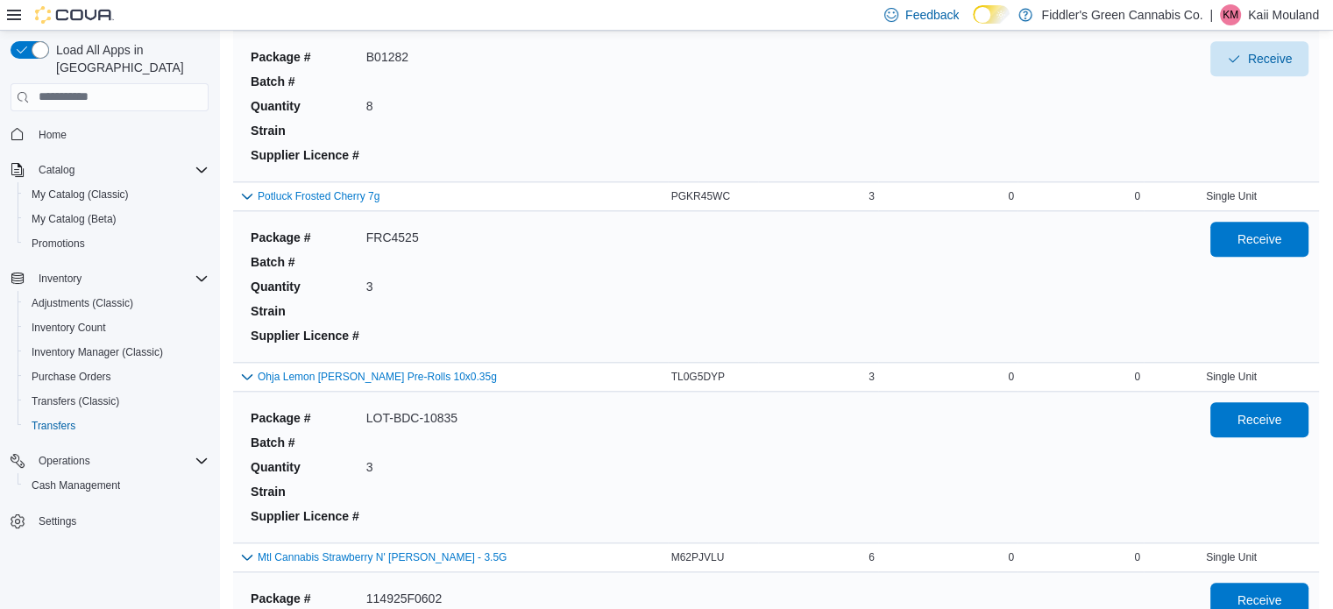
drag, startPoint x: 1296, startPoint y: 216, endPoint x: 1325, endPoint y: 240, distance: 37.9
drag, startPoint x: 1325, startPoint y: 240, endPoint x: 992, endPoint y: 236, distance: 333.1
drag, startPoint x: 992, startPoint y: 236, endPoint x: 1318, endPoint y: 228, distance: 326.2
drag, startPoint x: 1318, startPoint y: 228, endPoint x: 843, endPoint y: 294, distance: 479.6
click at [843, 294] on div "Package # FRC4525 Batch # Quantity 3 Strain Supplier Licence #" at bounding box center [717, 287] width 946 height 130
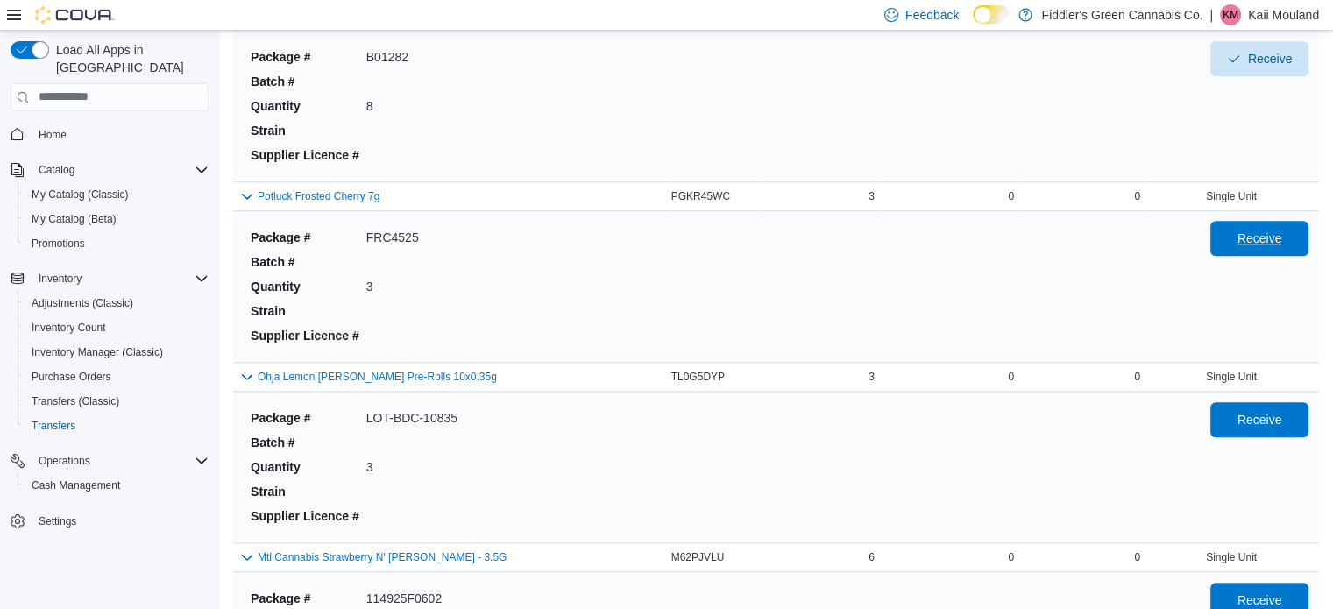
click at [1298, 245] on span "Receive" at bounding box center [1259, 238] width 77 height 35
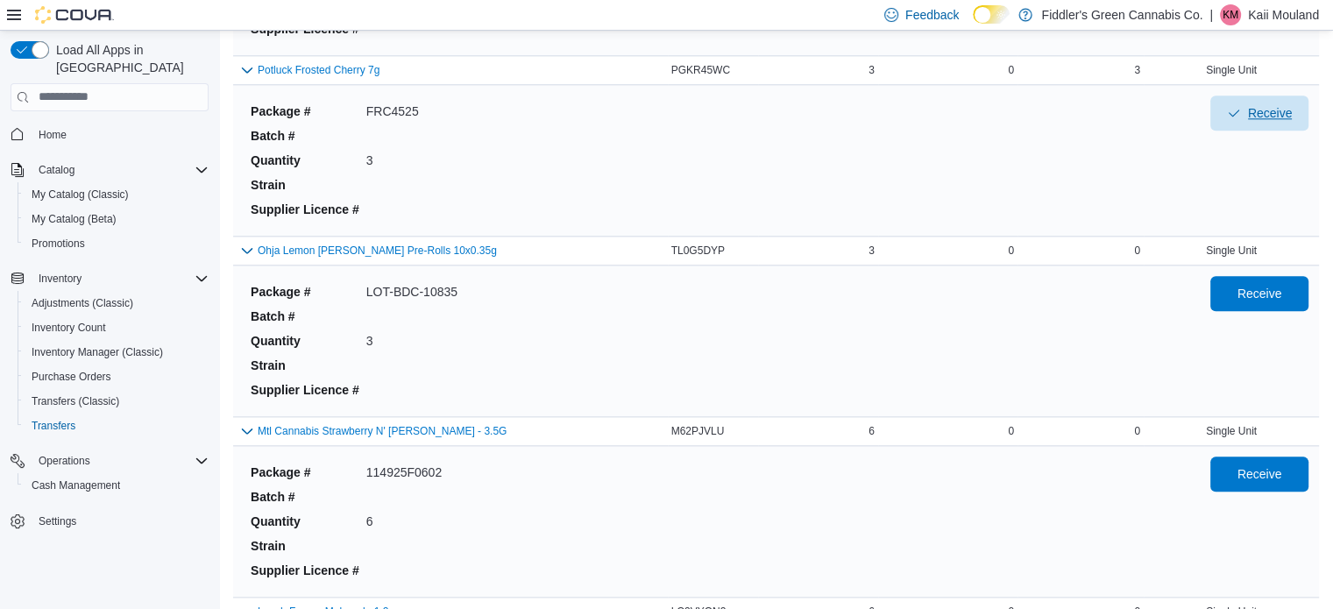
scroll to position [1970, 0]
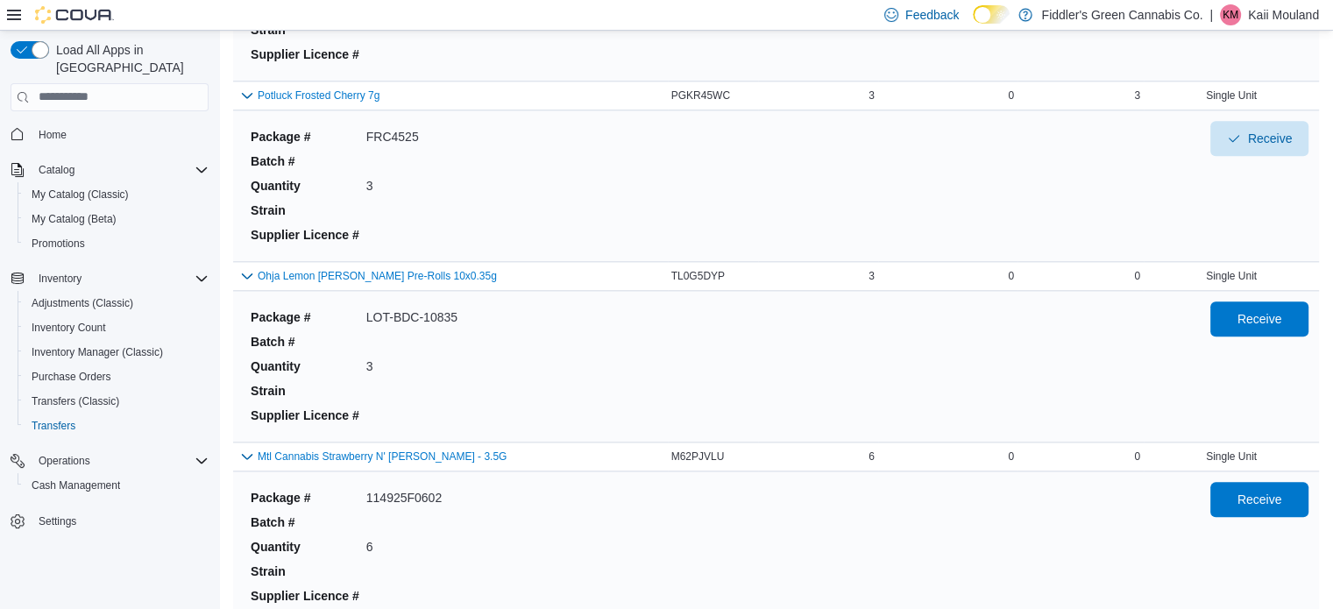
click at [1295, 331] on div "Receive" at bounding box center [1259, 367] width 98 height 130
click at [1294, 302] on span "Receive" at bounding box center [1259, 318] width 77 height 35
click at [1273, 490] on span "Receive" at bounding box center [1260, 499] width 45 height 18
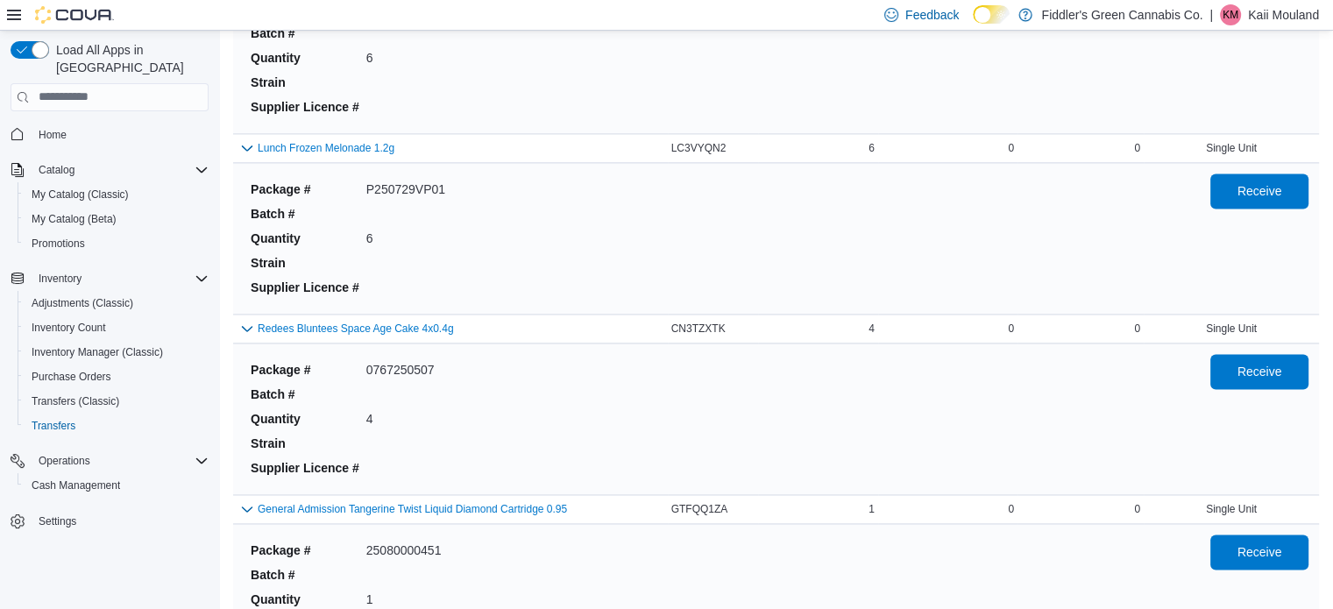
scroll to position [2469, 0]
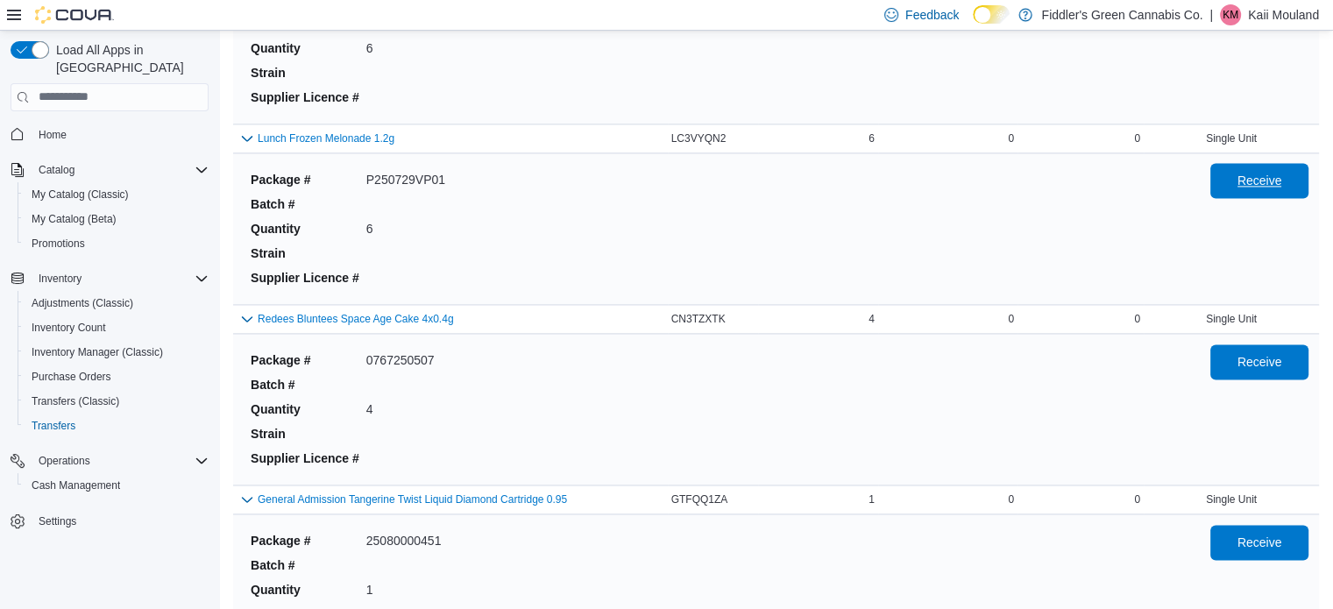
click at [1282, 182] on span "Receive" at bounding box center [1260, 181] width 45 height 18
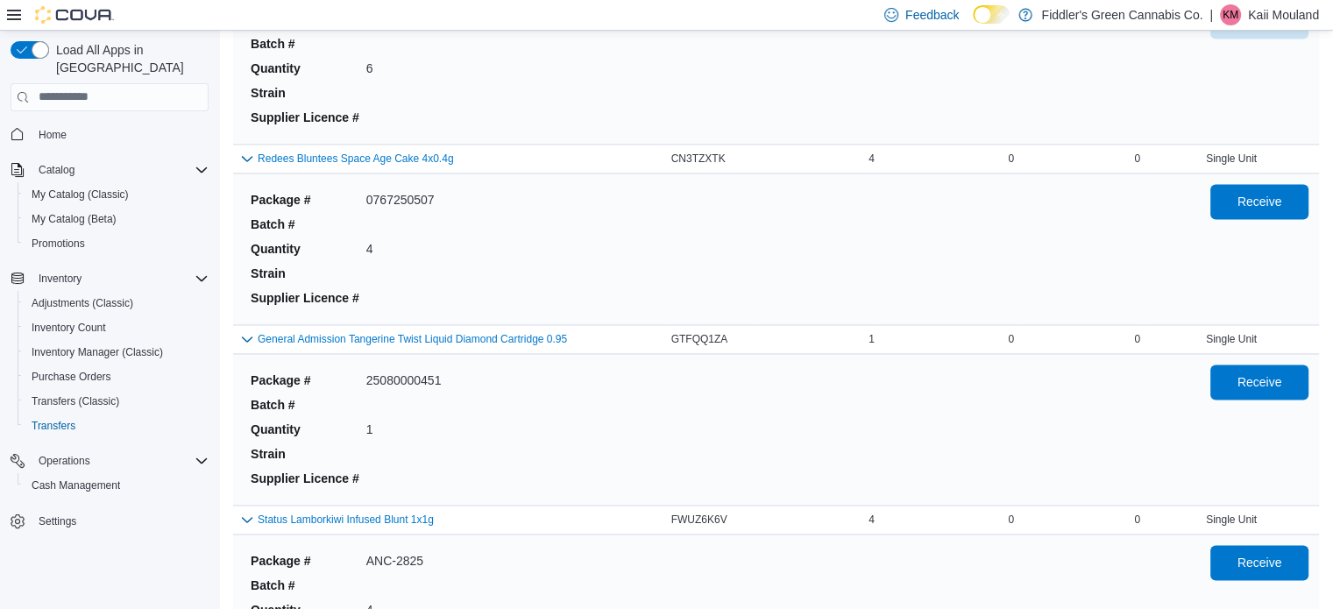
scroll to position [2689, 0]
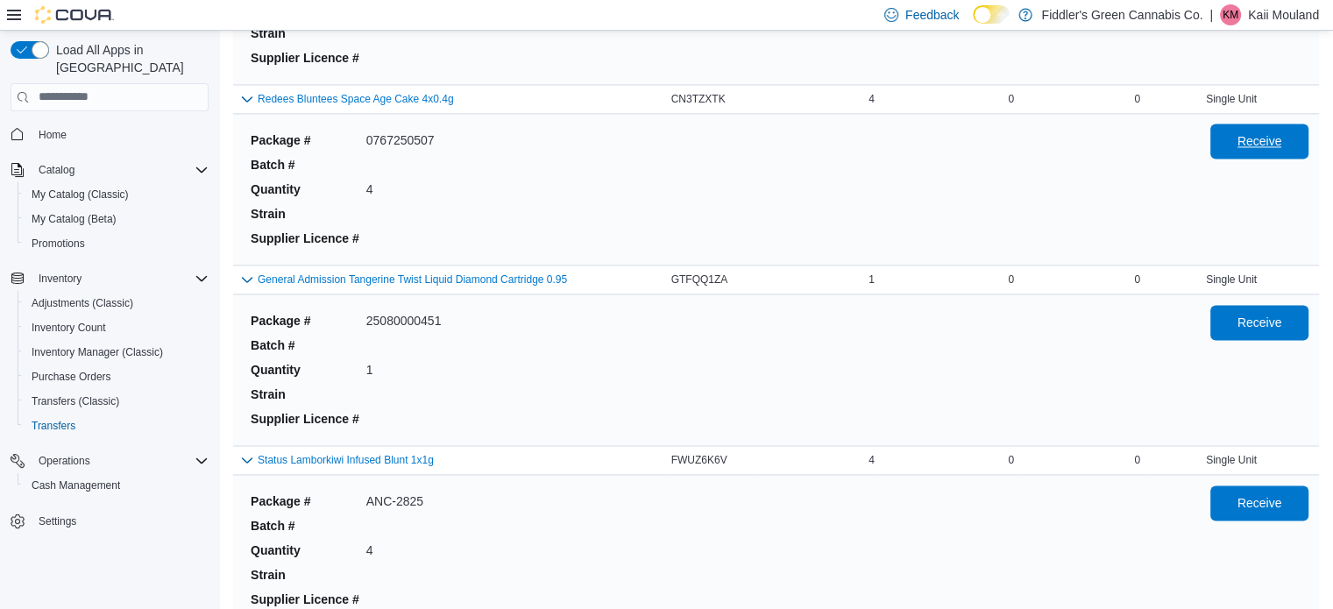
click at [1274, 136] on span "Receive" at bounding box center [1260, 141] width 45 height 18
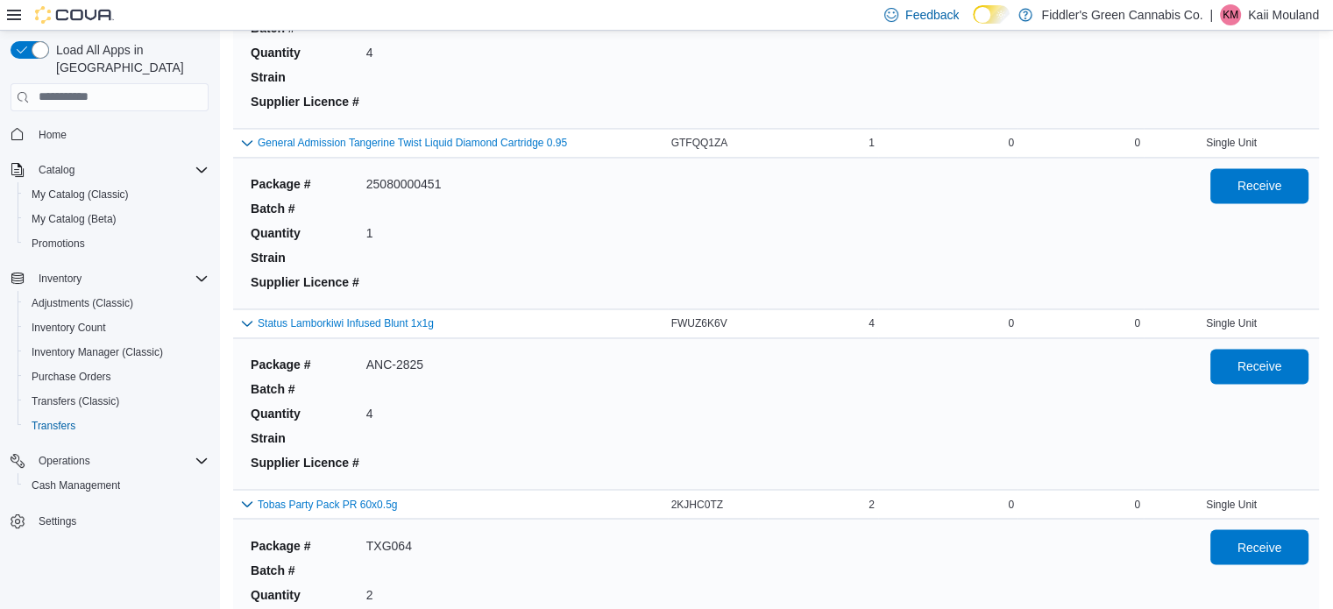
scroll to position [2831, 0]
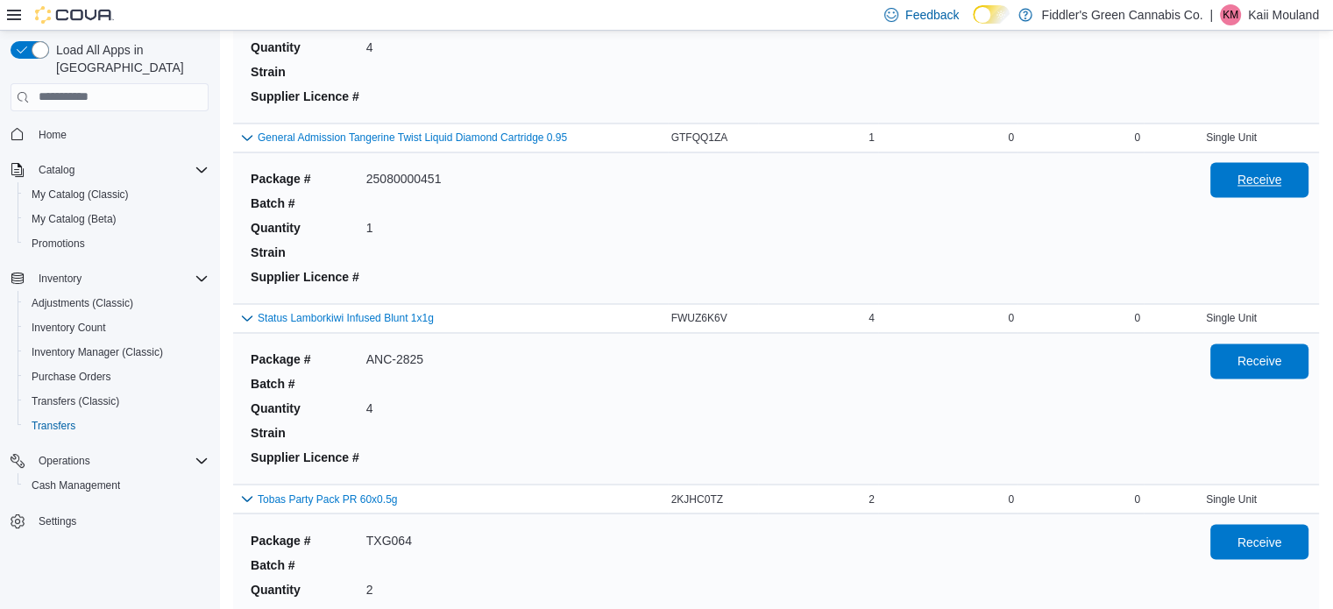
click at [1282, 179] on span "Receive" at bounding box center [1260, 180] width 45 height 18
click at [1281, 364] on span "Receive" at bounding box center [1259, 360] width 77 height 35
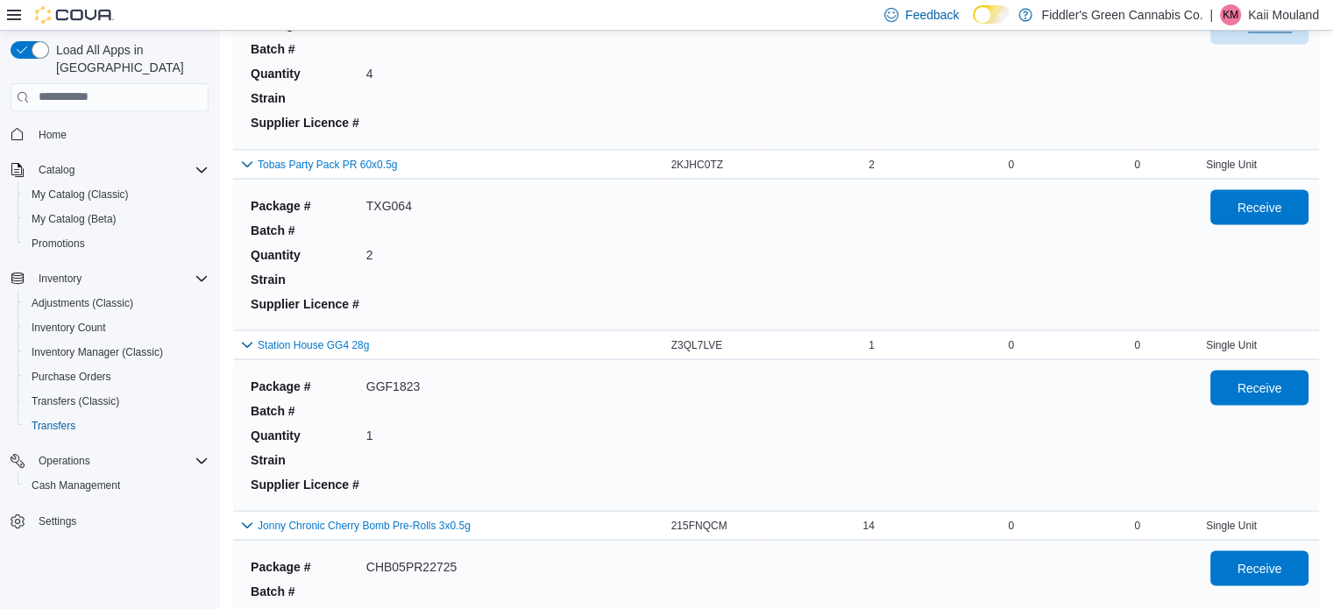
scroll to position [3171, 0]
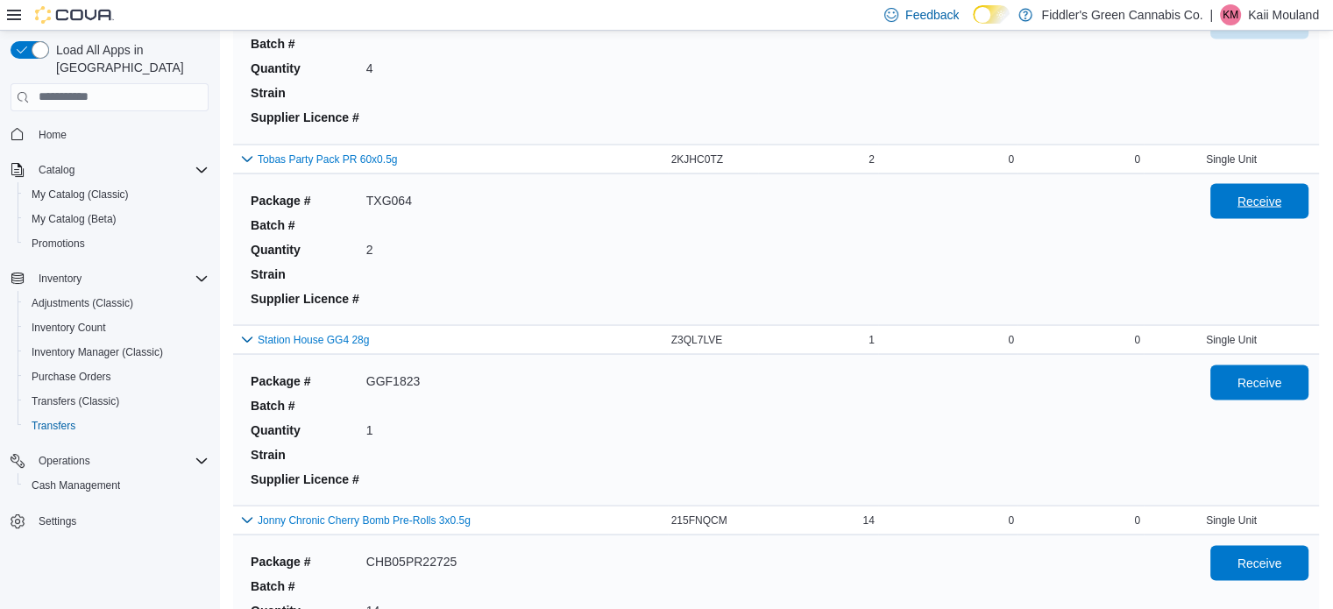
click at [1265, 192] on span "Receive" at bounding box center [1260, 201] width 45 height 18
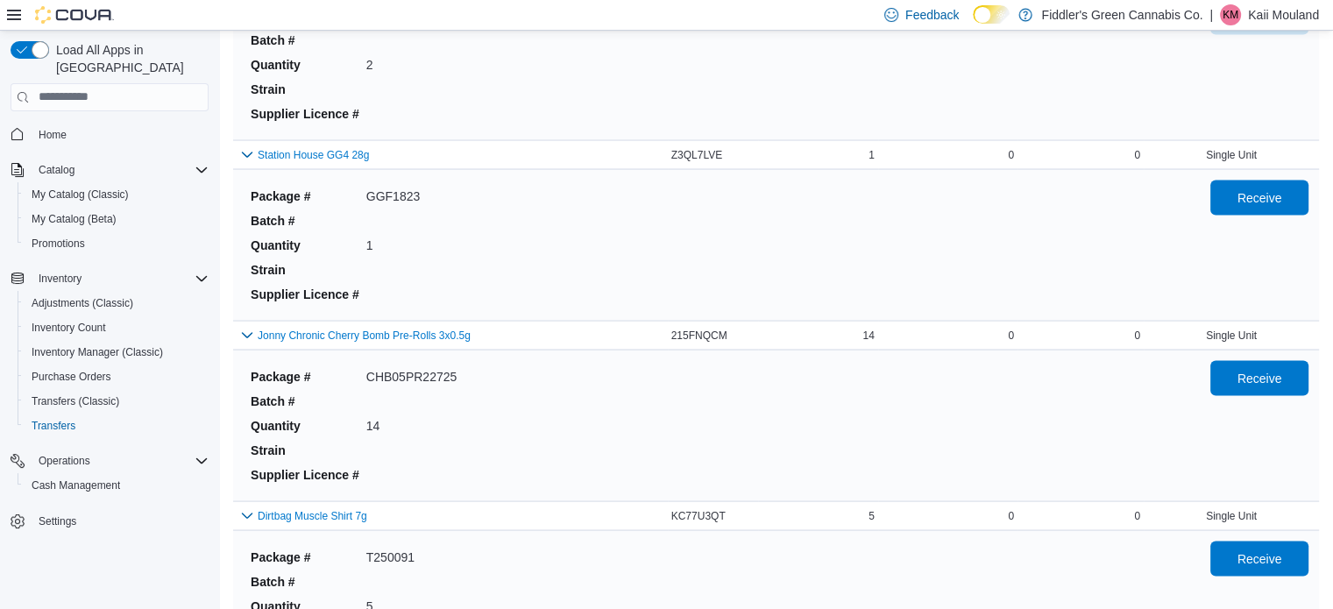
scroll to position [3320, 0]
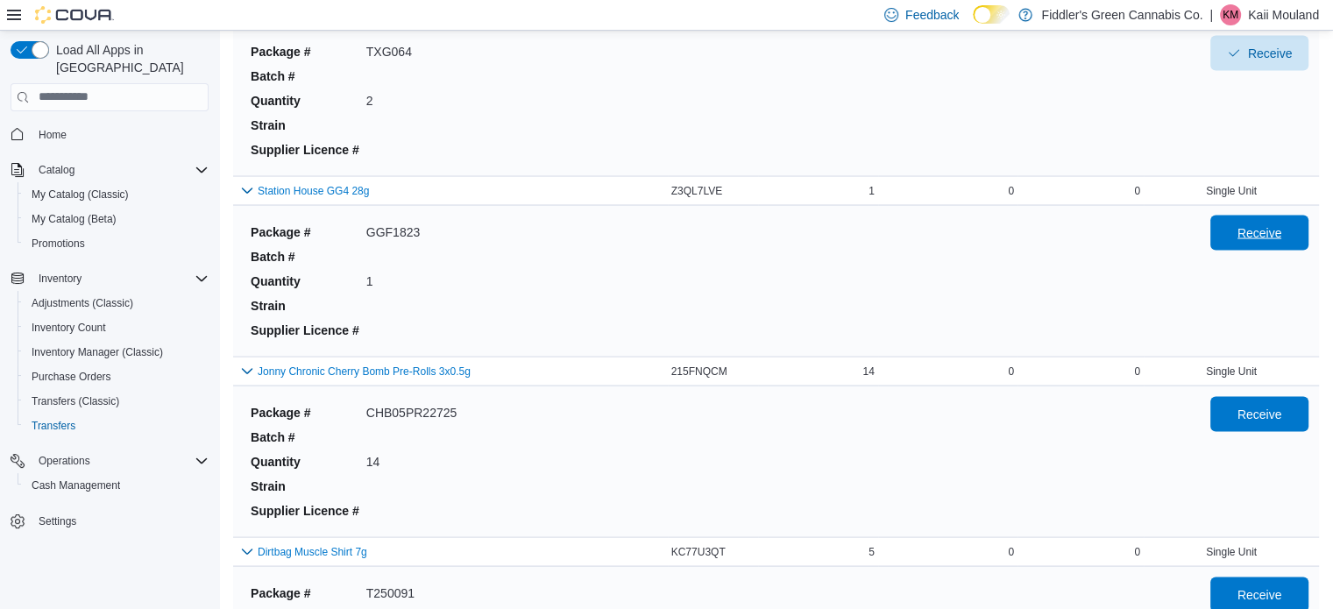
click at [1295, 234] on span "Receive" at bounding box center [1259, 232] width 77 height 35
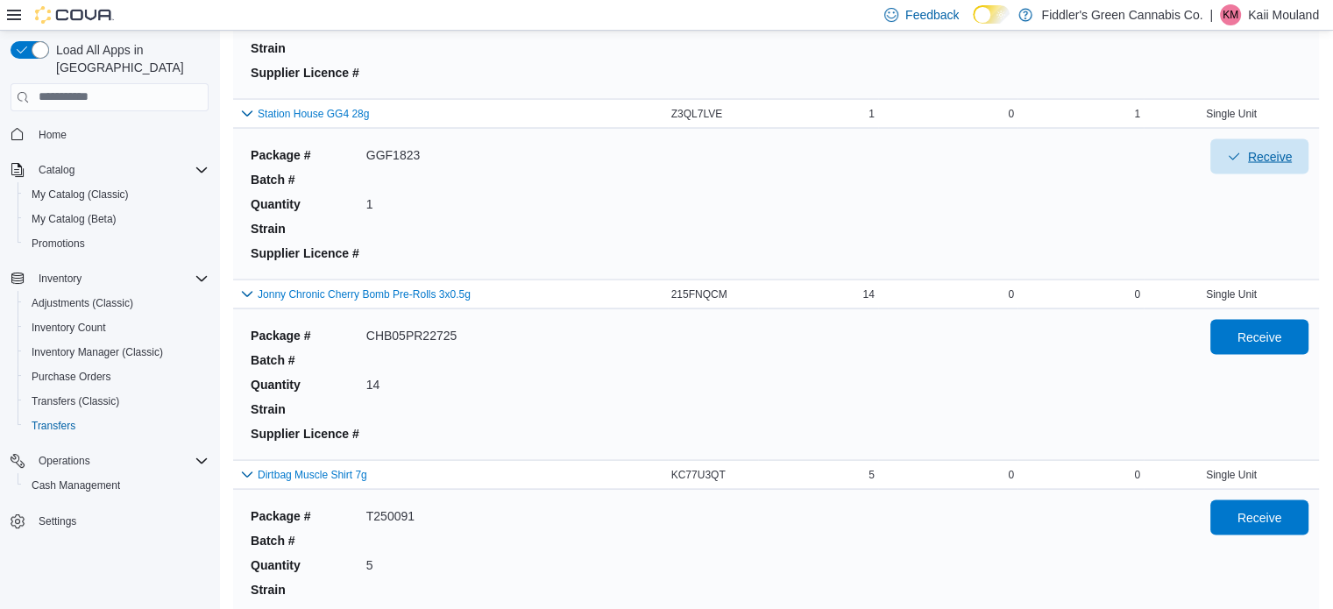
scroll to position [3487, 0]
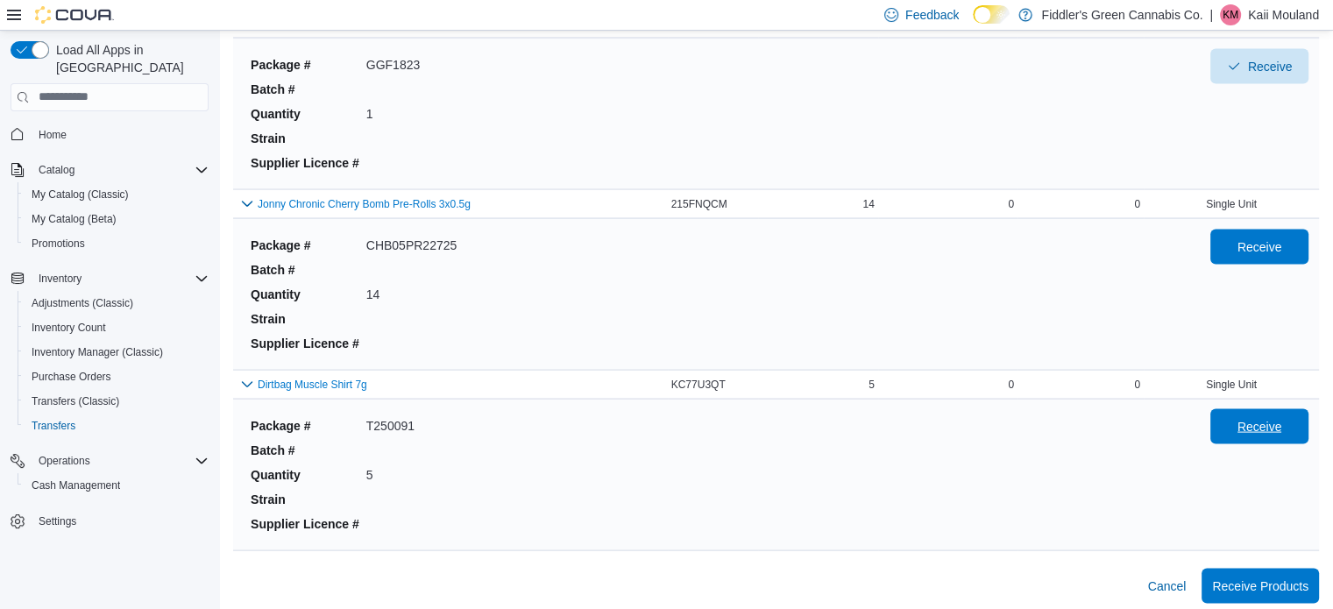
click at [1262, 421] on span "Receive" at bounding box center [1260, 427] width 45 height 18
click at [1298, 238] on span "Receive" at bounding box center [1259, 246] width 77 height 35
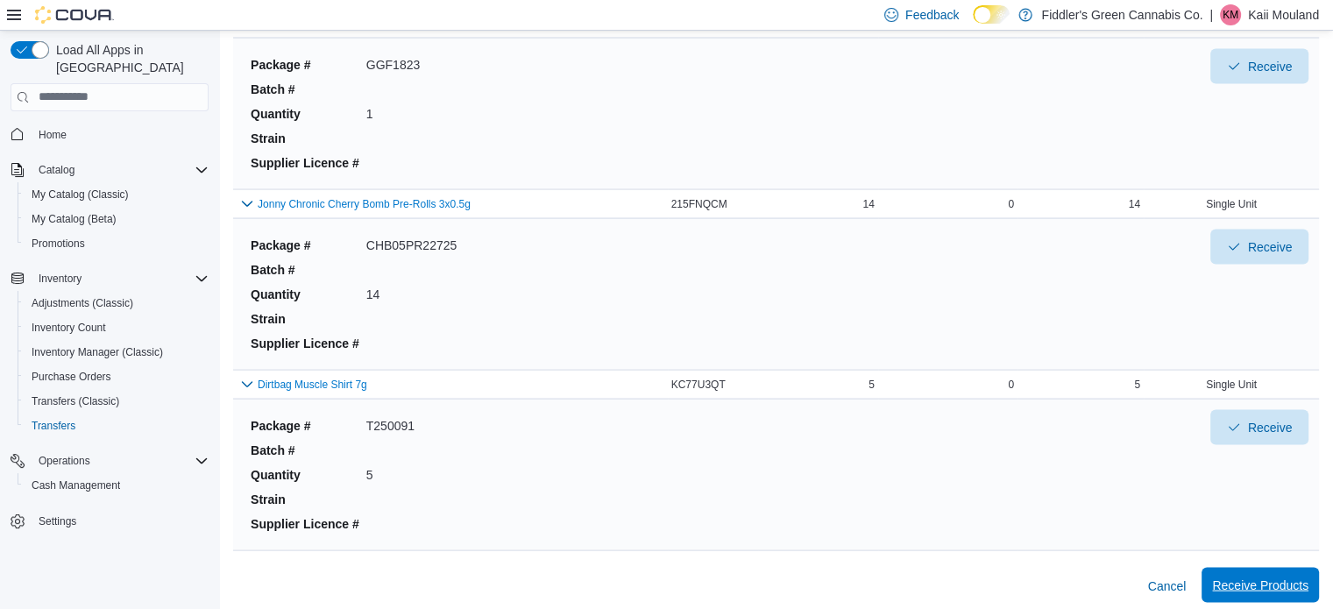
click at [1291, 578] on span "Receive Products" at bounding box center [1260, 586] width 96 height 18
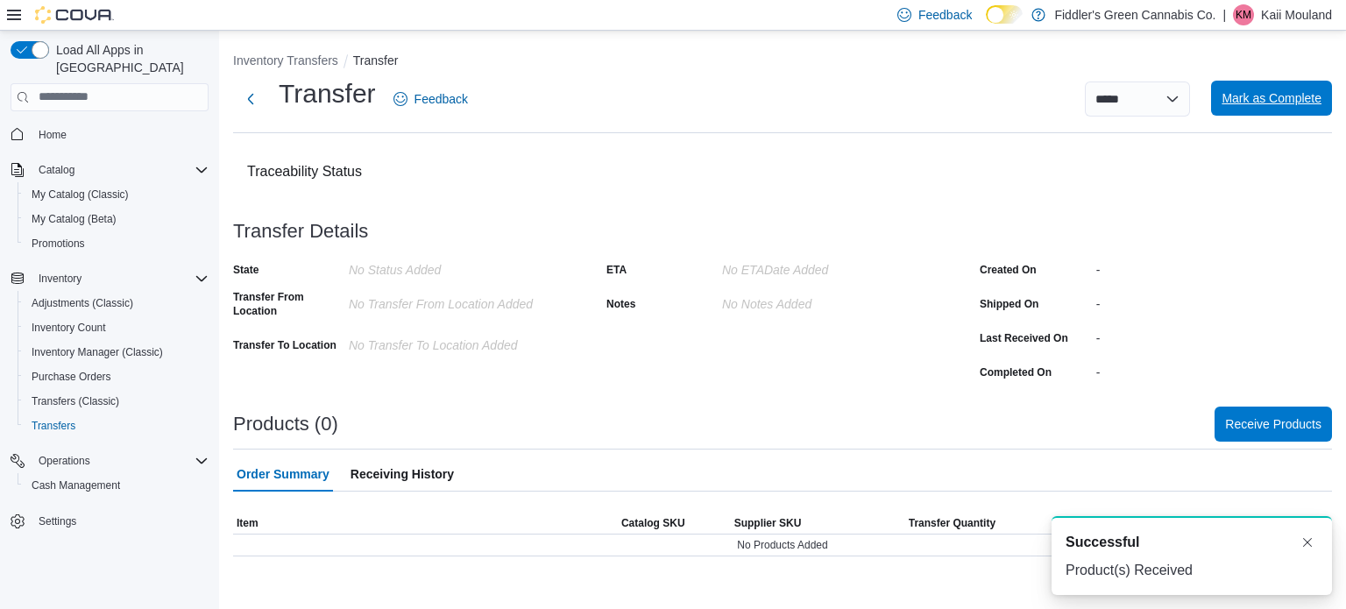
click at [1292, 100] on span "Mark as Complete" at bounding box center [1272, 98] width 100 height 18
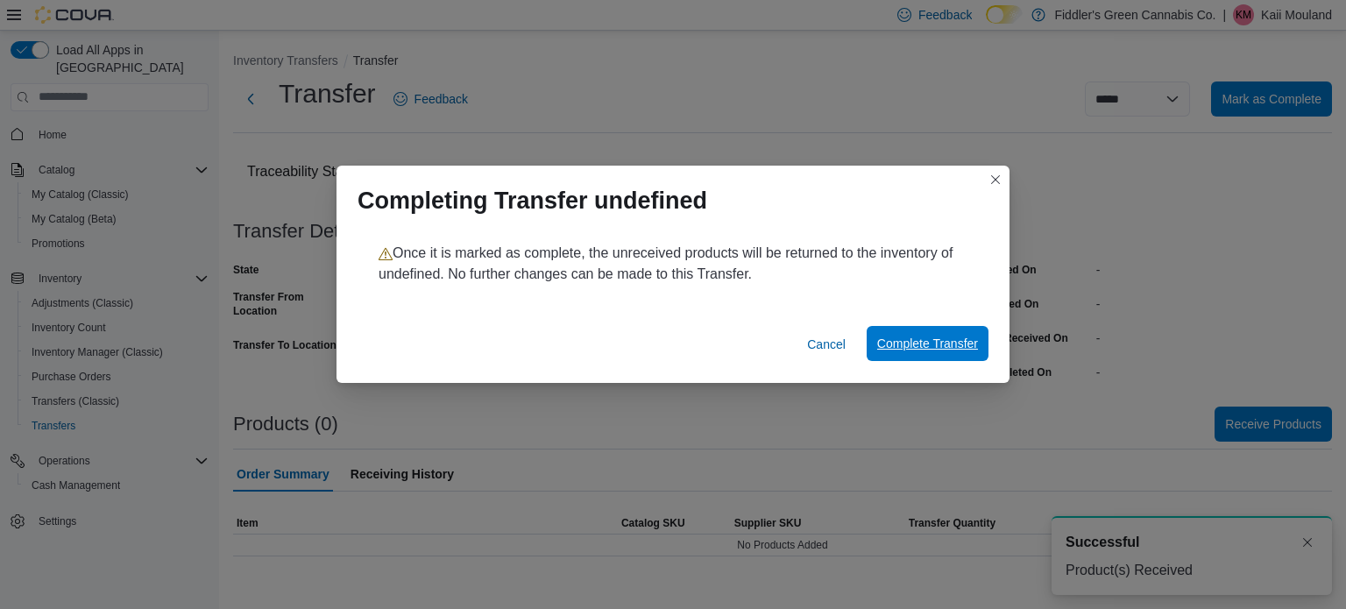
click at [946, 359] on span "Complete Transfer" at bounding box center [927, 343] width 101 height 35
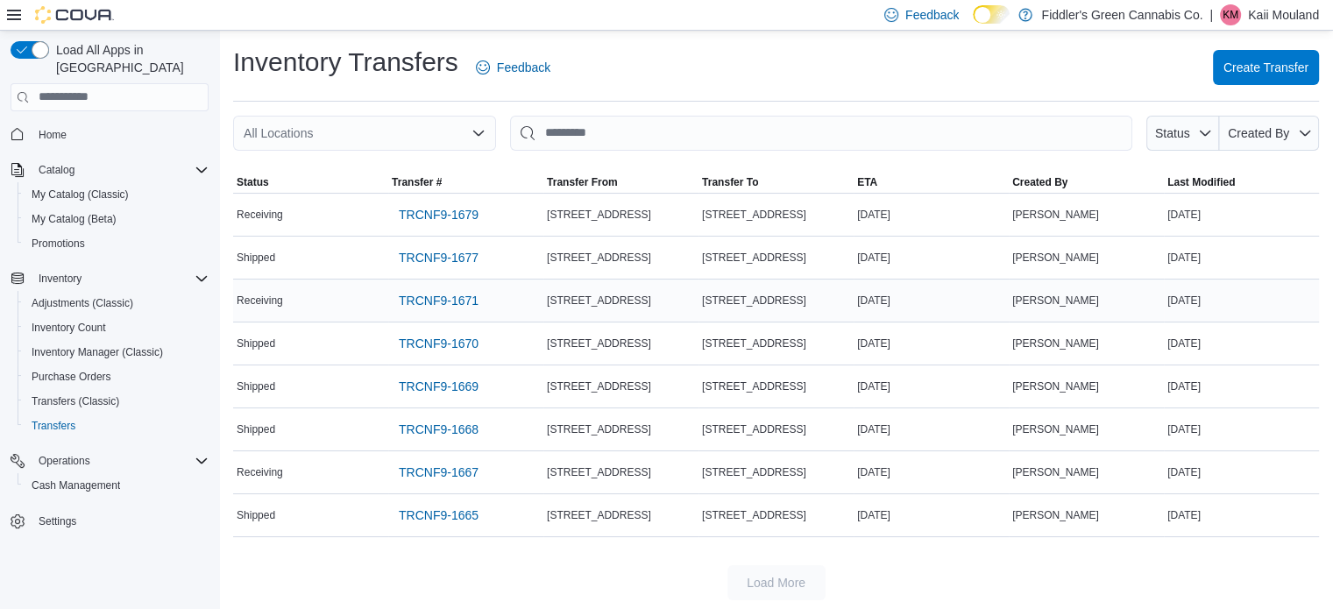
drag, startPoint x: 1070, startPoint y: 254, endPoint x: 1012, endPoint y: 297, distance: 72.8
